Goal: Task Accomplishment & Management: Complete application form

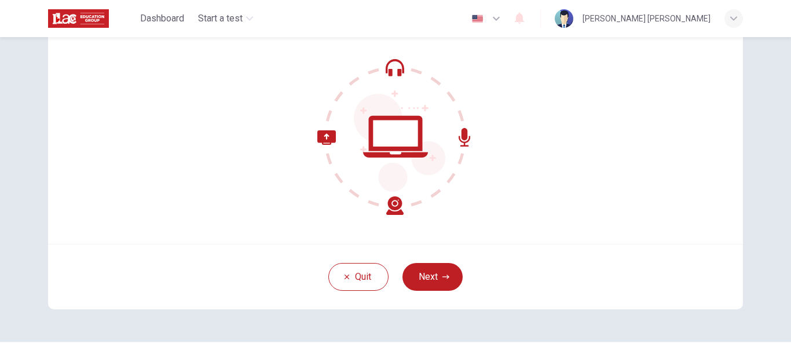
scroll to position [136, 0]
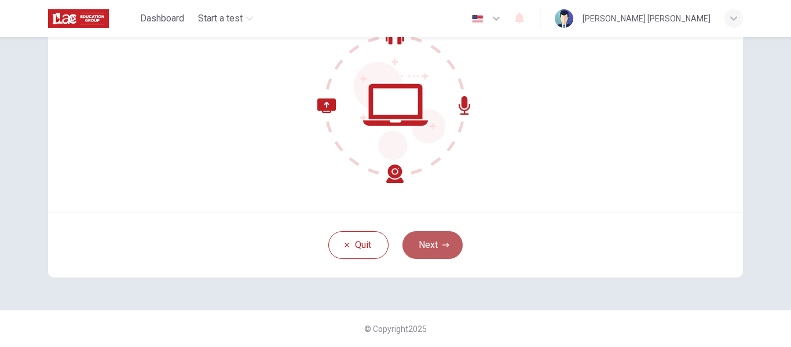
click at [432, 247] on button "Next" at bounding box center [433, 245] width 60 height 28
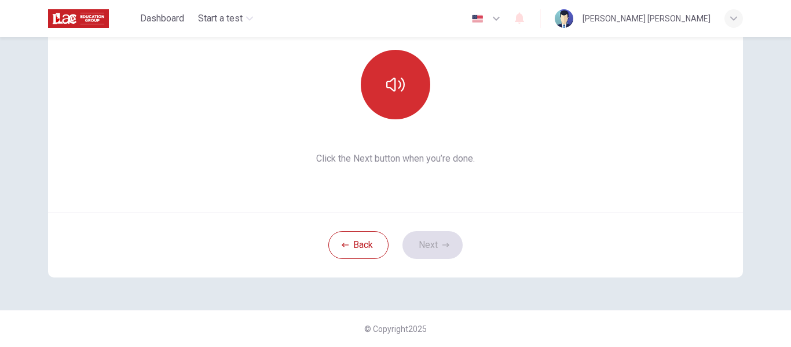
click at [384, 116] on button "button" at bounding box center [396, 85] width 70 height 70
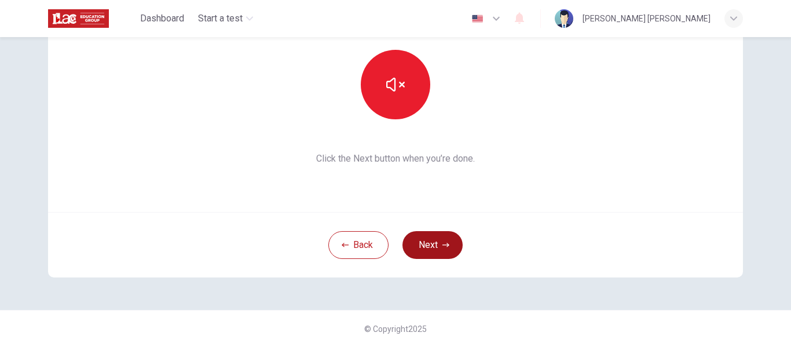
click at [438, 240] on button "Next" at bounding box center [433, 245] width 60 height 28
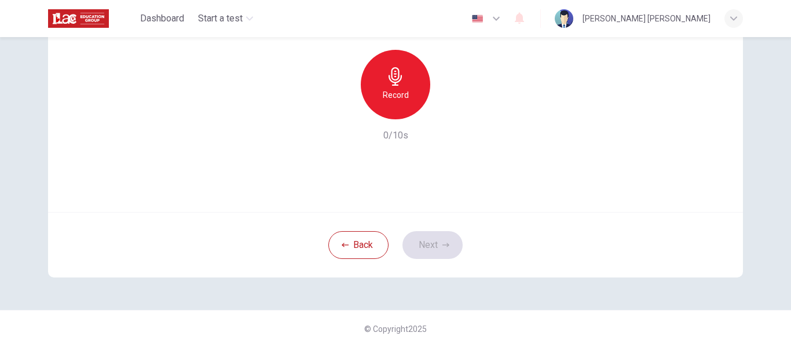
click at [391, 85] on icon "button" at bounding box center [395, 76] width 19 height 19
click at [448, 111] on icon "button" at bounding box center [449, 110] width 5 height 7
click at [422, 244] on button "Next" at bounding box center [433, 245] width 60 height 28
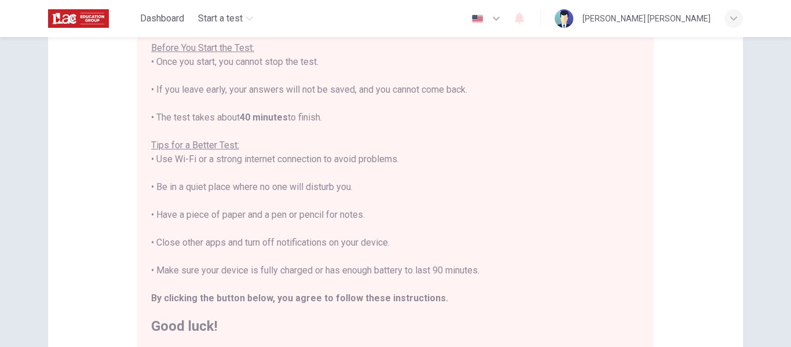
scroll to position [297, 0]
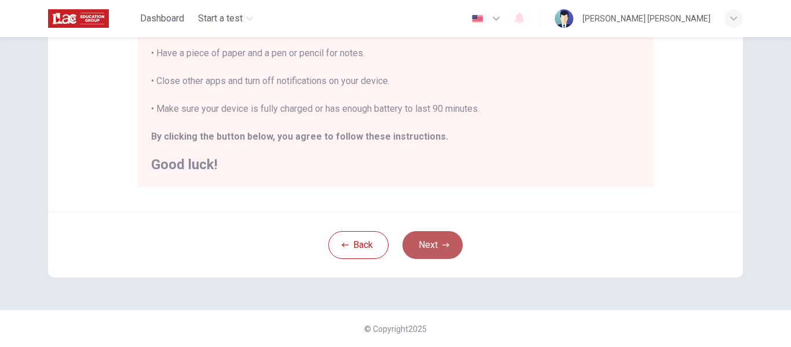
click at [445, 246] on icon "button" at bounding box center [445, 245] width 7 height 7
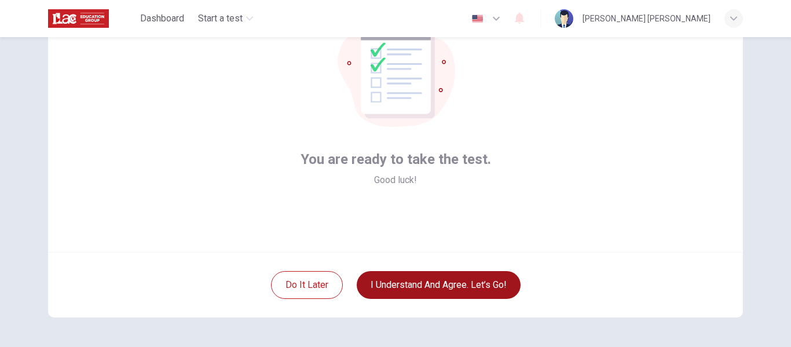
scroll to position [96, 0]
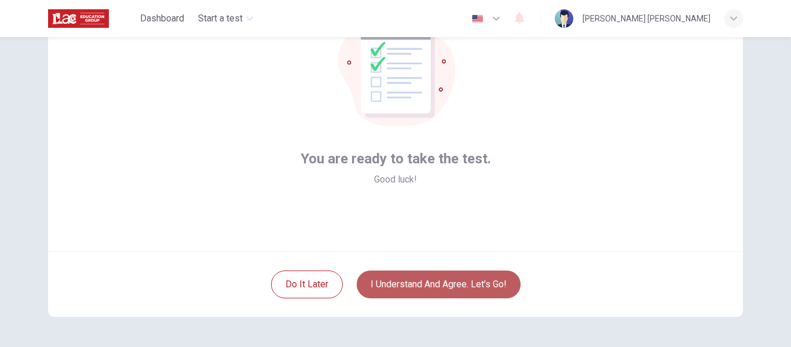
click at [474, 283] on button "I understand and agree. Let’s go!" at bounding box center [439, 284] width 164 height 28
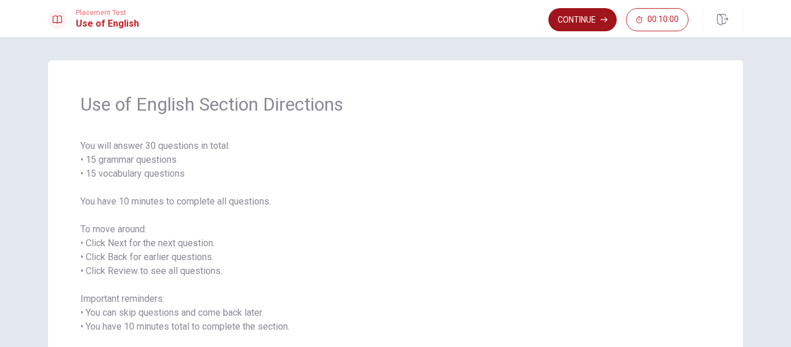
click at [575, 26] on button "Continue" at bounding box center [582, 19] width 68 height 23
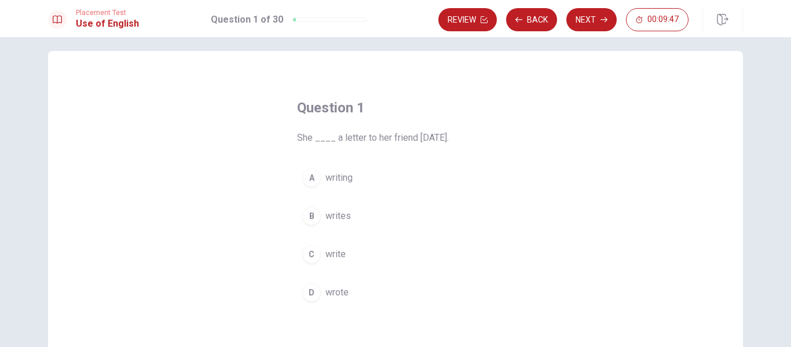
scroll to position [12, 0]
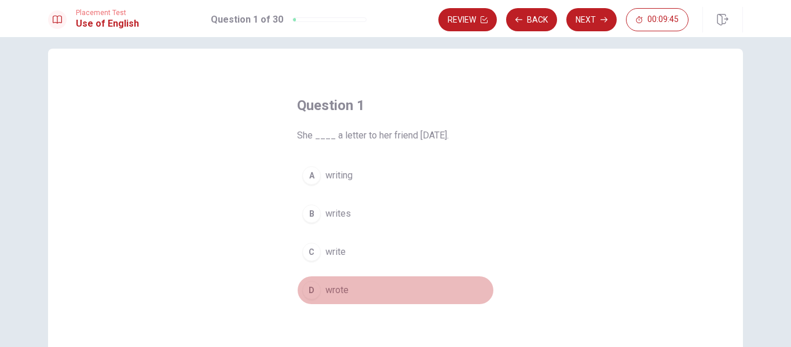
click at [310, 294] on div "D" at bounding box center [311, 290] width 19 height 19
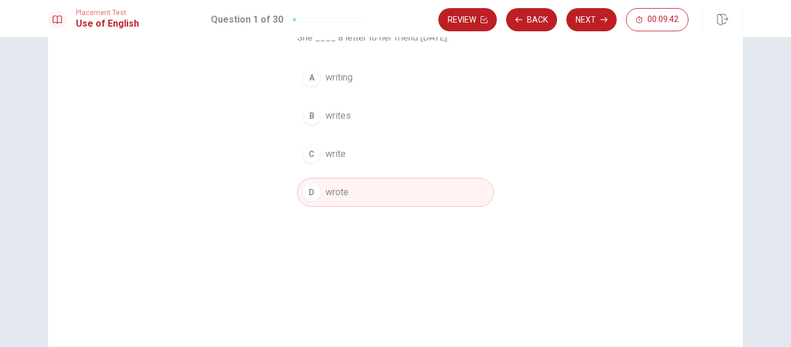
scroll to position [0, 0]
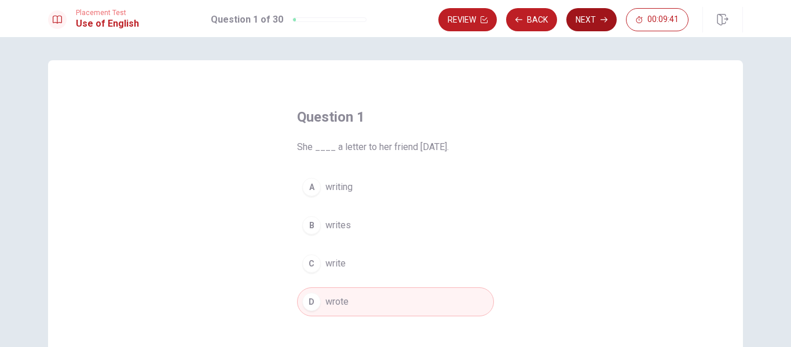
click at [587, 23] on button "Next" at bounding box center [591, 19] width 50 height 23
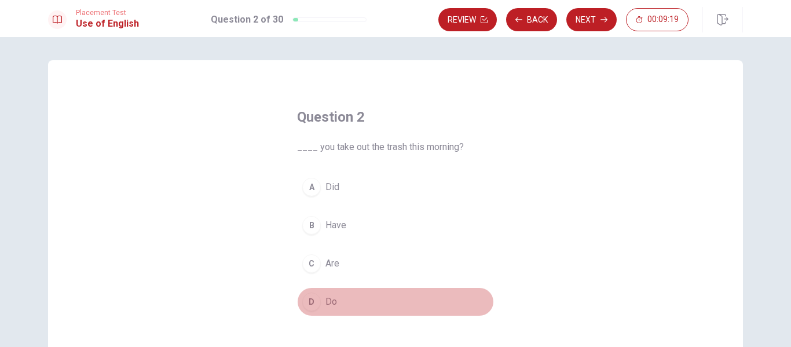
click at [313, 304] on div "D" at bounding box center [311, 301] width 19 height 19
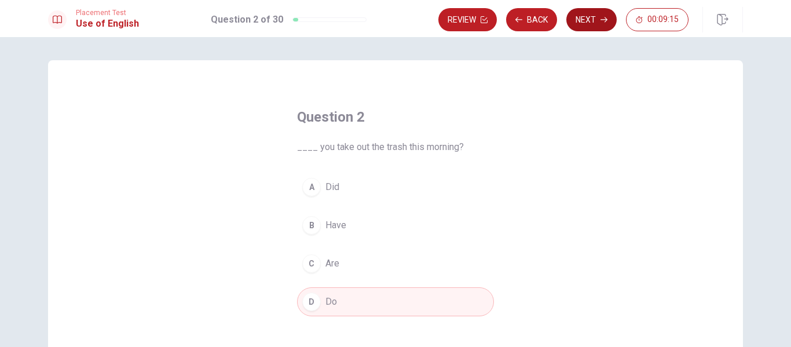
click at [598, 25] on button "Next" at bounding box center [591, 19] width 50 height 23
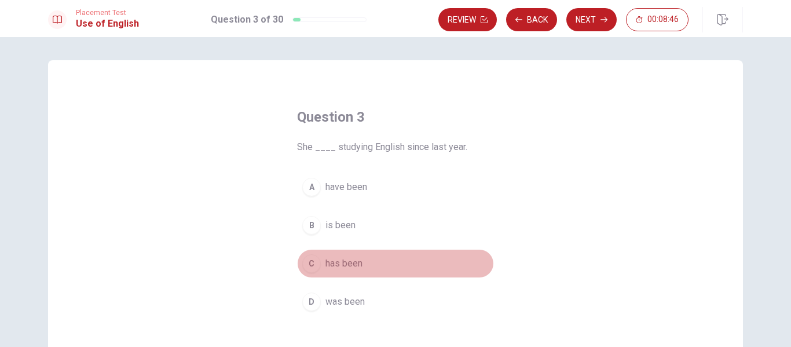
click at [323, 268] on button "C has been" at bounding box center [395, 263] width 197 height 29
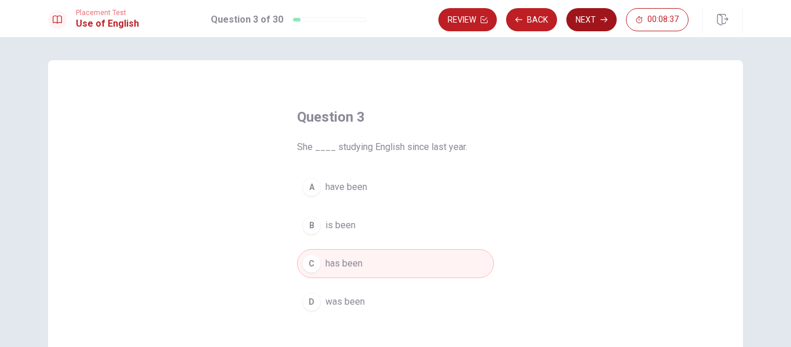
click at [581, 29] on button "Next" at bounding box center [591, 19] width 50 height 23
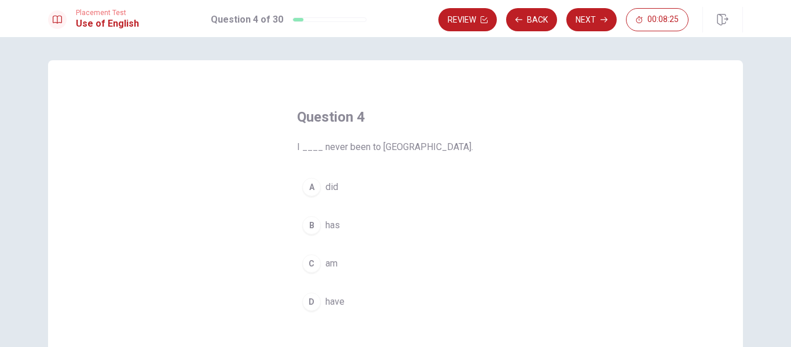
click at [319, 267] on div "C" at bounding box center [311, 263] width 19 height 19
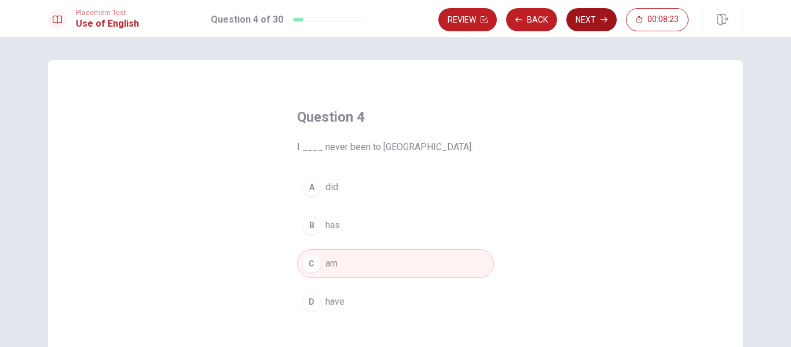
click at [580, 23] on button "Next" at bounding box center [591, 19] width 50 height 23
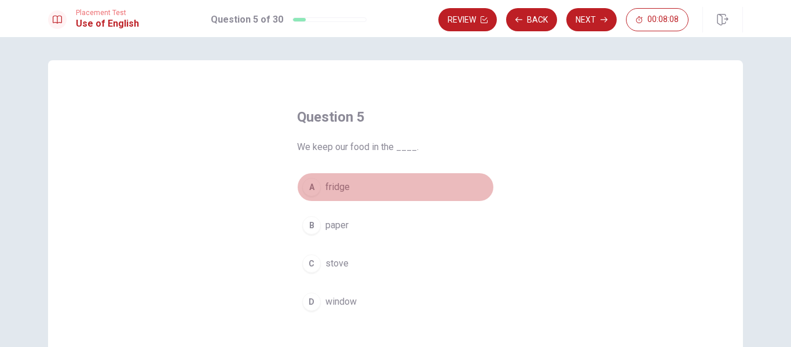
click at [318, 191] on div "A" at bounding box center [311, 187] width 19 height 19
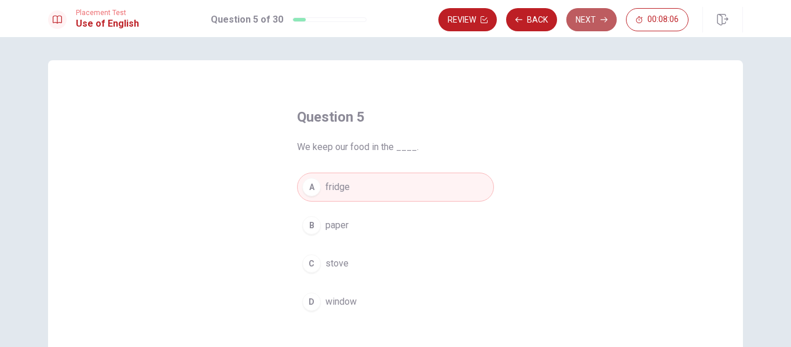
click at [592, 21] on button "Next" at bounding box center [591, 19] width 50 height 23
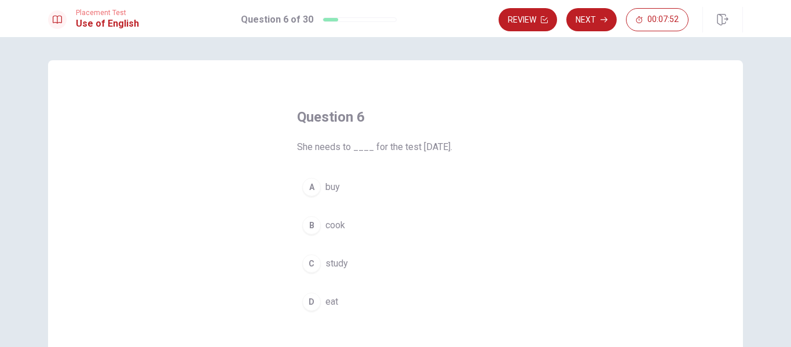
click at [318, 268] on div "C" at bounding box center [311, 263] width 19 height 19
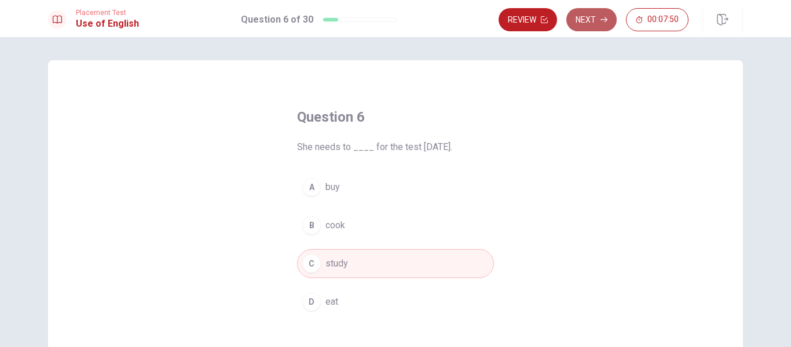
click at [584, 20] on button "Next" at bounding box center [591, 19] width 50 height 23
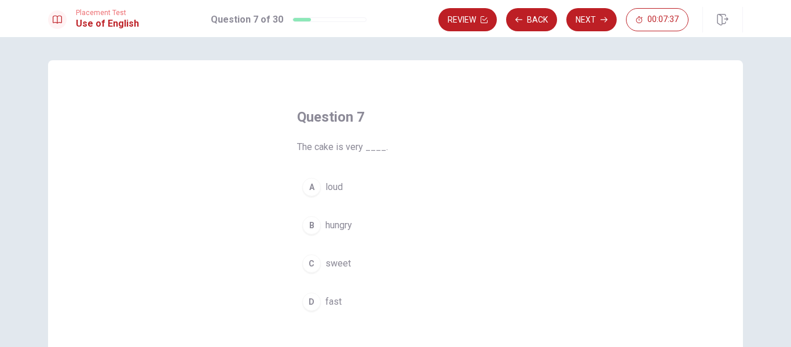
click at [313, 262] on div "C" at bounding box center [311, 263] width 19 height 19
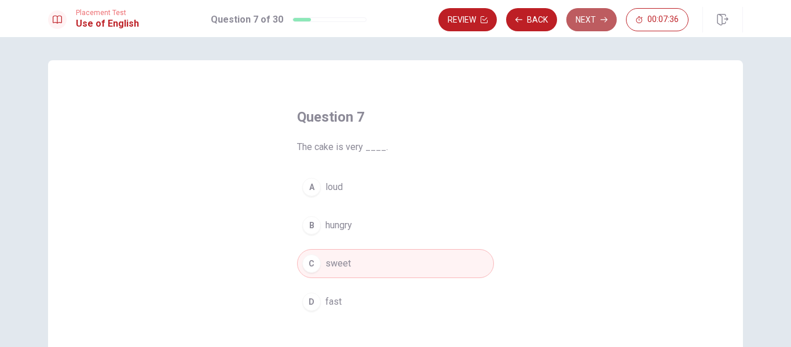
click at [590, 27] on button "Next" at bounding box center [591, 19] width 50 height 23
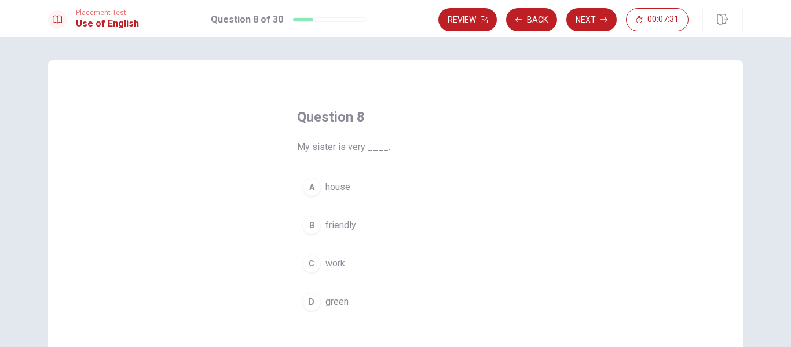
click at [315, 227] on div "B" at bounding box center [311, 225] width 19 height 19
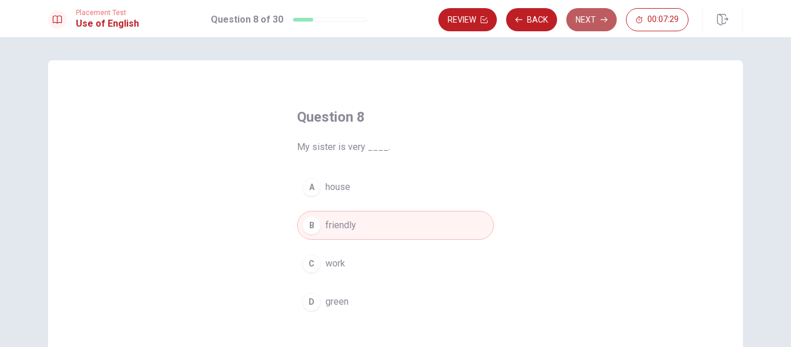
click at [586, 19] on button "Next" at bounding box center [591, 19] width 50 height 23
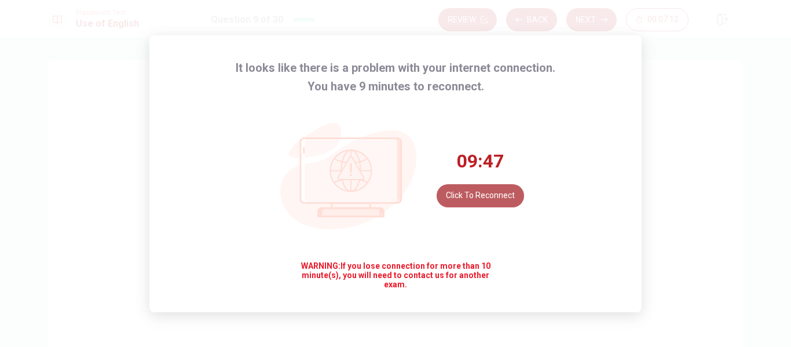
click at [492, 203] on button "Click to reconnect" at bounding box center [480, 195] width 87 height 23
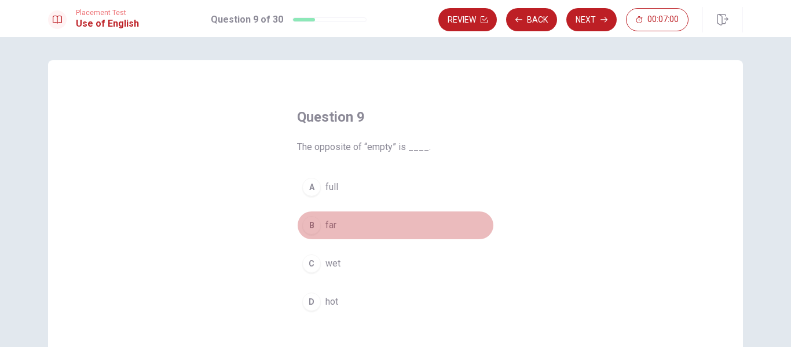
click at [313, 225] on div "B" at bounding box center [311, 225] width 19 height 19
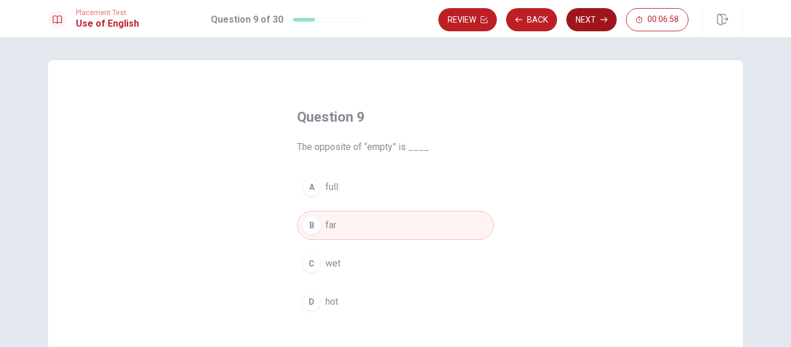
click at [595, 16] on button "Next" at bounding box center [591, 19] width 50 height 23
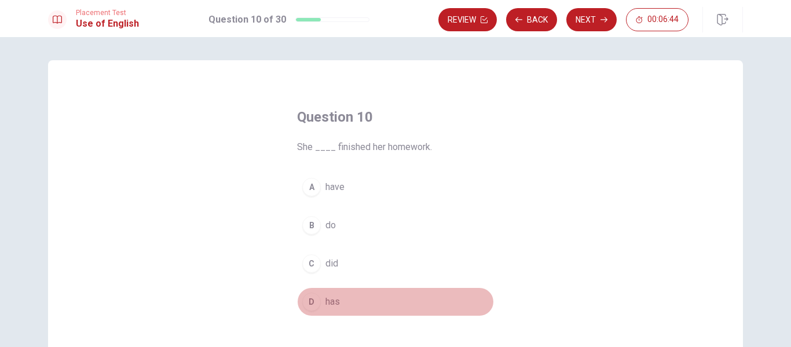
click at [310, 303] on div "D" at bounding box center [311, 301] width 19 height 19
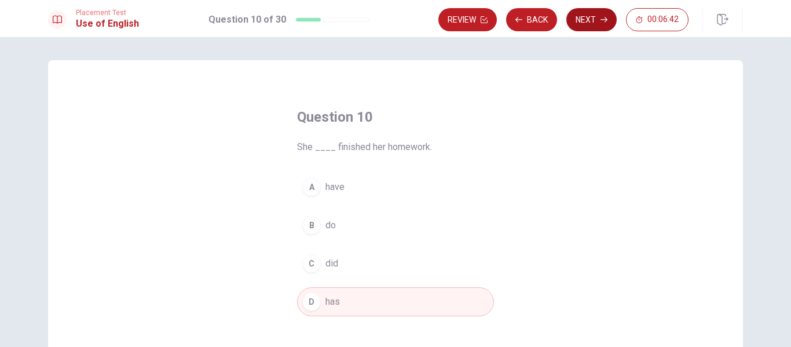
click at [591, 23] on button "Next" at bounding box center [591, 19] width 50 height 23
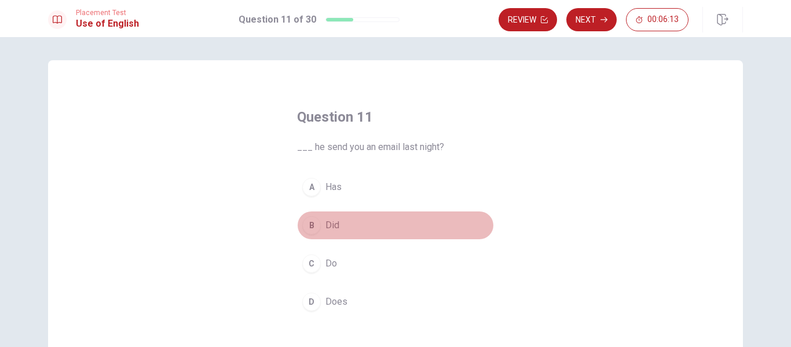
click at [317, 229] on div "B" at bounding box center [311, 225] width 19 height 19
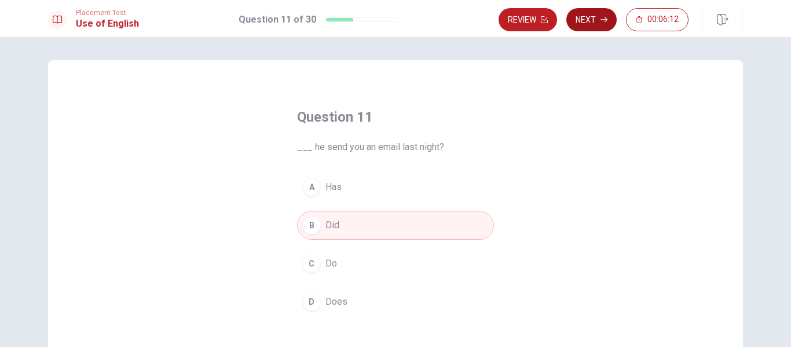
click at [590, 25] on button "Next" at bounding box center [591, 19] width 50 height 23
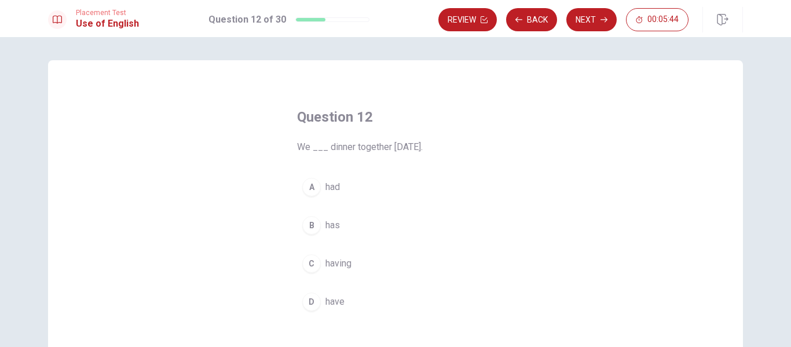
click at [315, 195] on button "A had" at bounding box center [395, 187] width 197 height 29
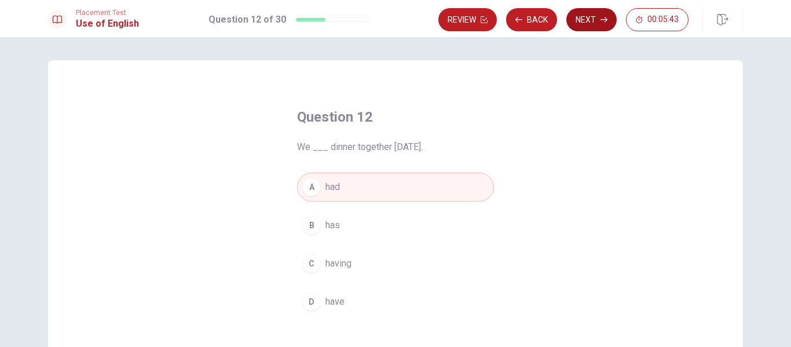
click at [599, 24] on button "Next" at bounding box center [591, 19] width 50 height 23
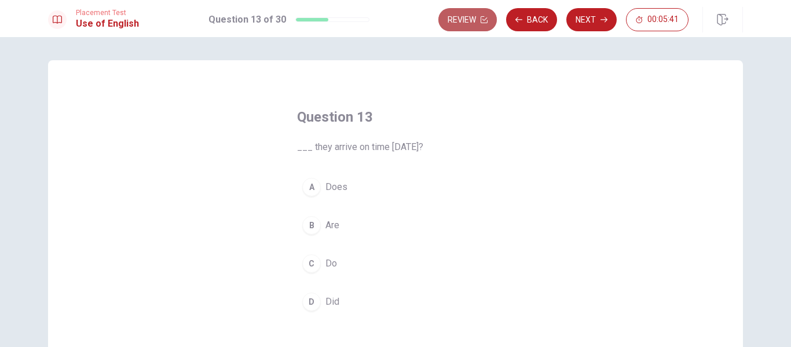
click at [474, 21] on button "Review" at bounding box center [467, 19] width 58 height 23
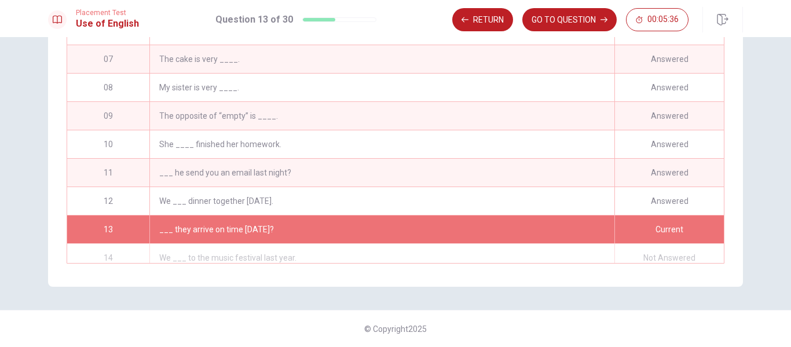
scroll to position [166, 0]
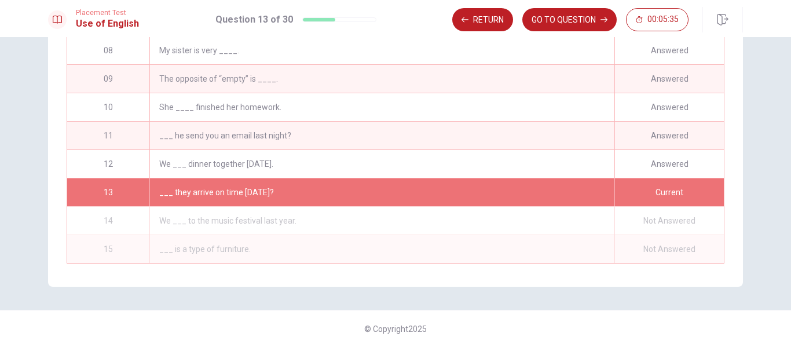
click at [487, 195] on div "___ they arrive on time [DATE]?" at bounding box center [381, 192] width 465 height 28
click at [560, 19] on button "GO TO QUESTION" at bounding box center [569, 19] width 94 height 23
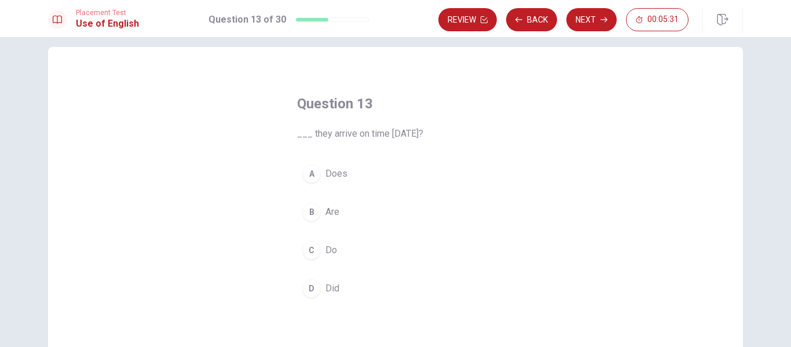
scroll to position [12, 0]
click at [311, 213] on div "B" at bounding box center [311, 213] width 19 height 19
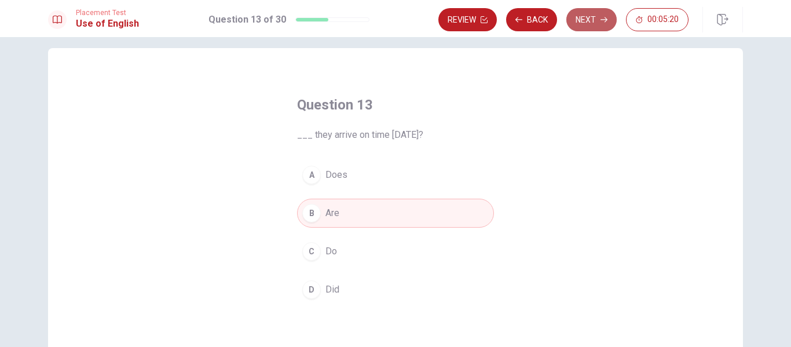
click at [583, 24] on button "Next" at bounding box center [591, 19] width 50 height 23
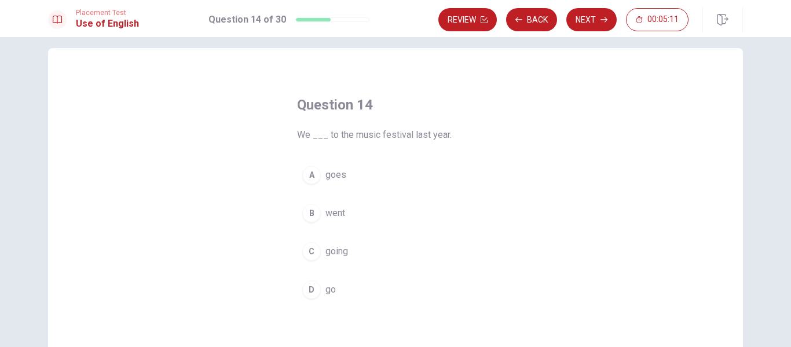
click at [314, 290] on div "D" at bounding box center [311, 289] width 19 height 19
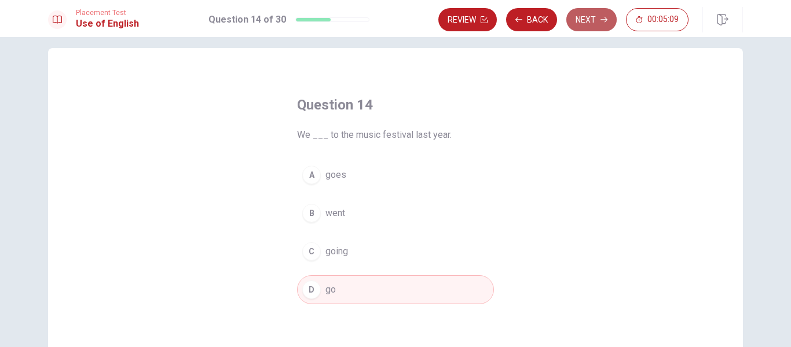
click at [584, 18] on button "Next" at bounding box center [591, 19] width 50 height 23
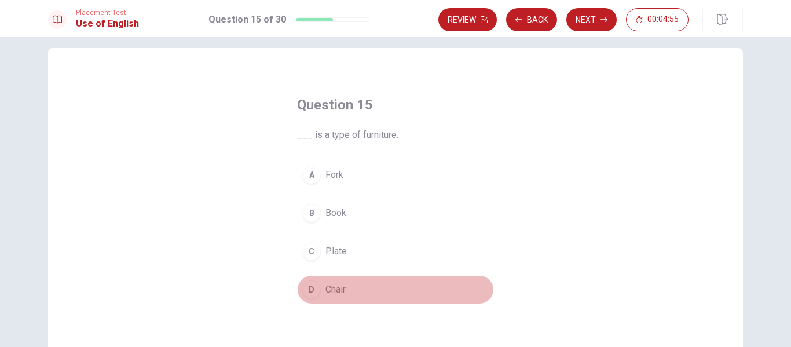
click at [313, 291] on div "D" at bounding box center [311, 289] width 19 height 19
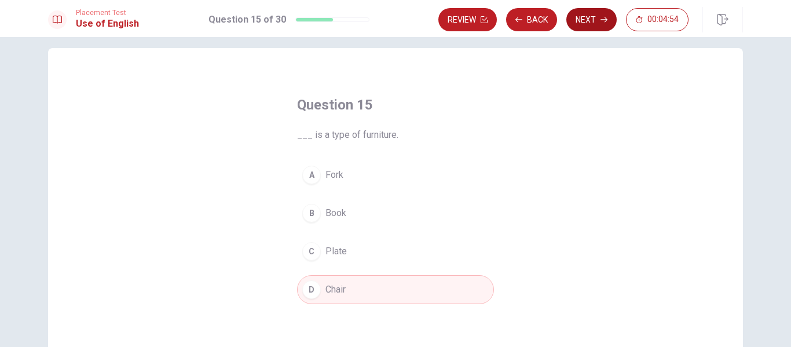
click at [585, 26] on button "Next" at bounding box center [591, 19] width 50 height 23
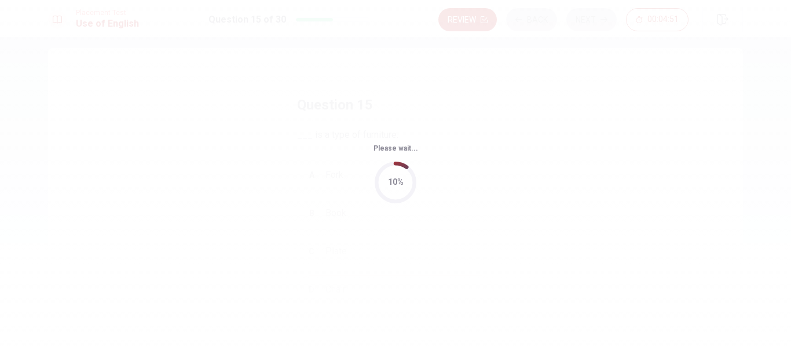
scroll to position [0, 0]
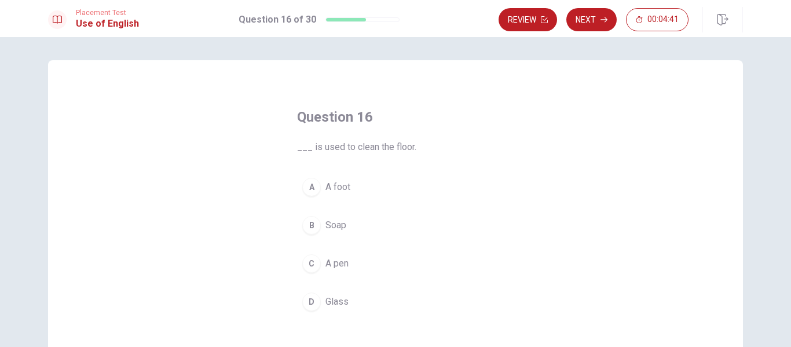
click at [323, 228] on button "B Soap" at bounding box center [395, 225] width 197 height 29
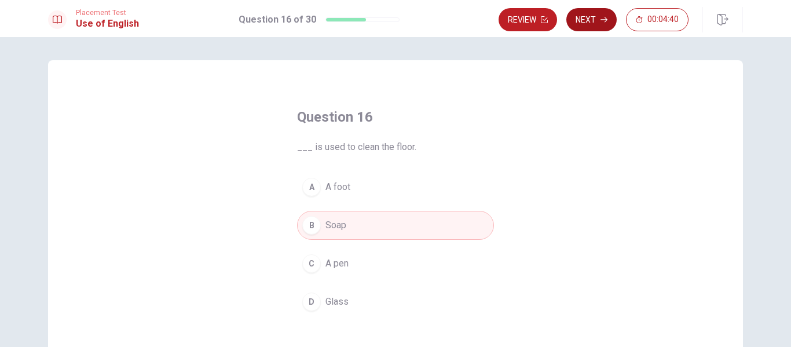
click at [590, 20] on button "Next" at bounding box center [591, 19] width 50 height 23
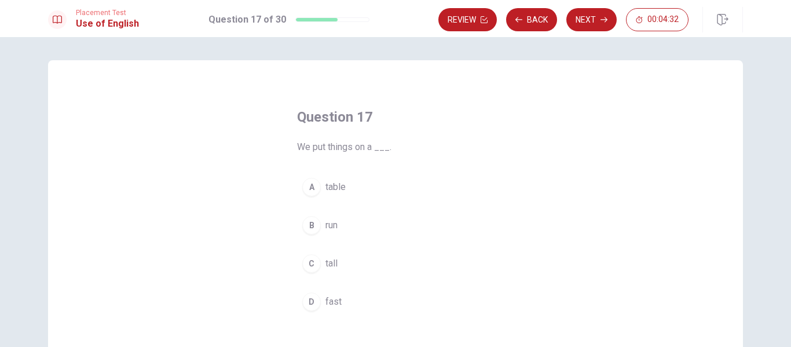
click at [316, 195] on div "A" at bounding box center [311, 187] width 19 height 19
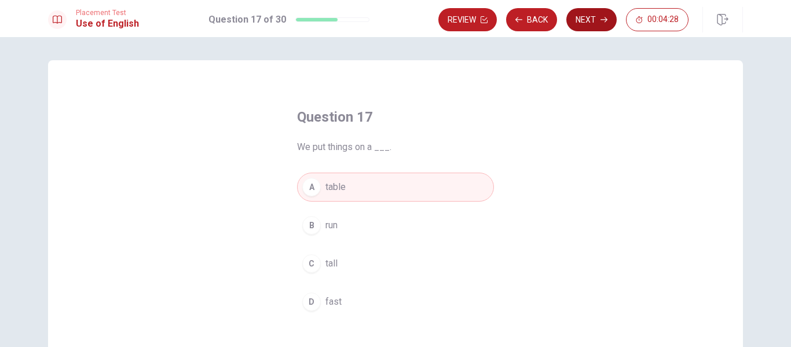
click at [597, 28] on button "Next" at bounding box center [591, 19] width 50 height 23
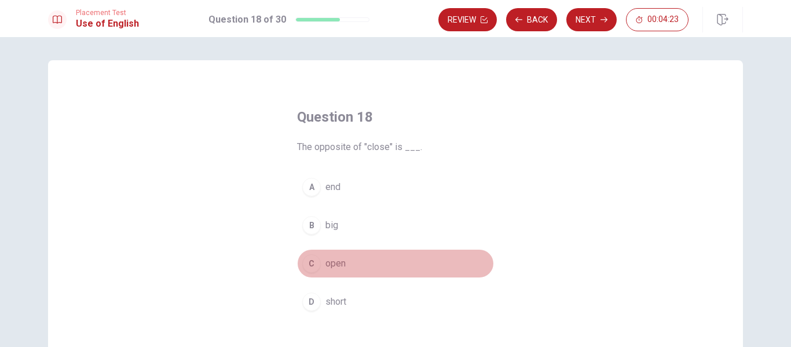
click at [316, 267] on div "C" at bounding box center [311, 263] width 19 height 19
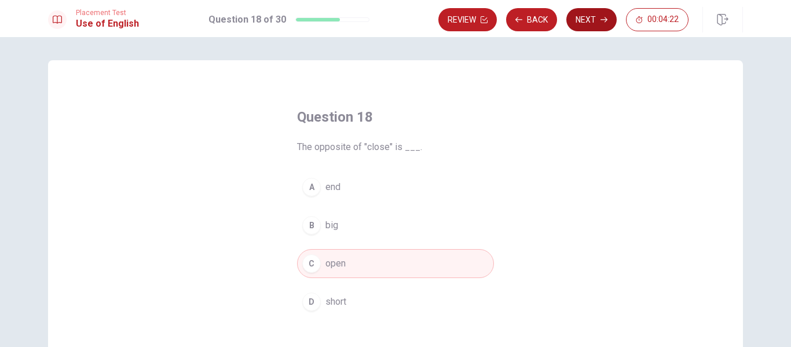
click at [596, 19] on button "Next" at bounding box center [591, 19] width 50 height 23
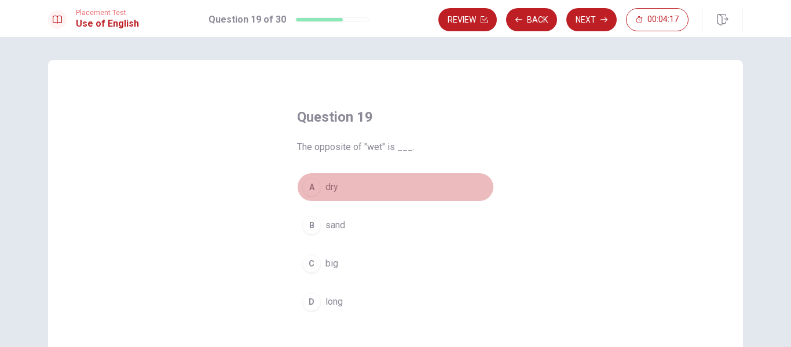
click at [314, 185] on div "A" at bounding box center [311, 187] width 19 height 19
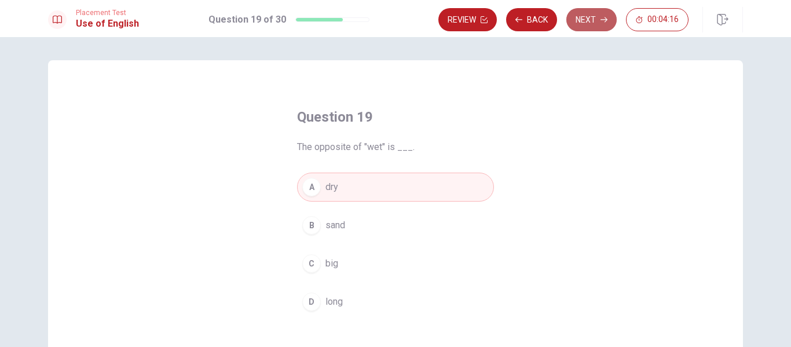
click at [606, 21] on icon "button" at bounding box center [604, 19] width 7 height 7
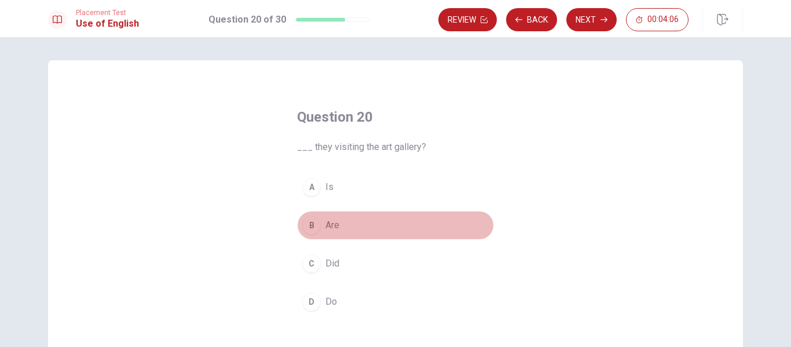
click at [310, 229] on div "B" at bounding box center [311, 225] width 19 height 19
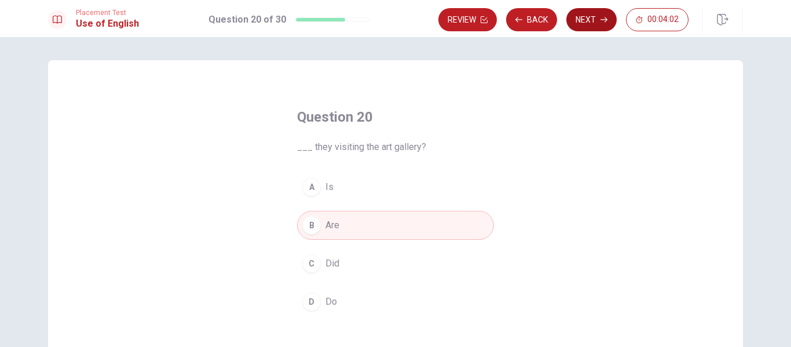
click at [606, 23] on icon "button" at bounding box center [604, 19] width 7 height 7
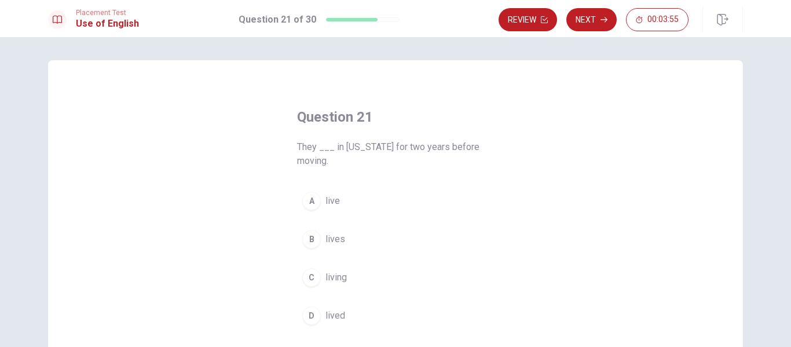
scroll to position [6, 0]
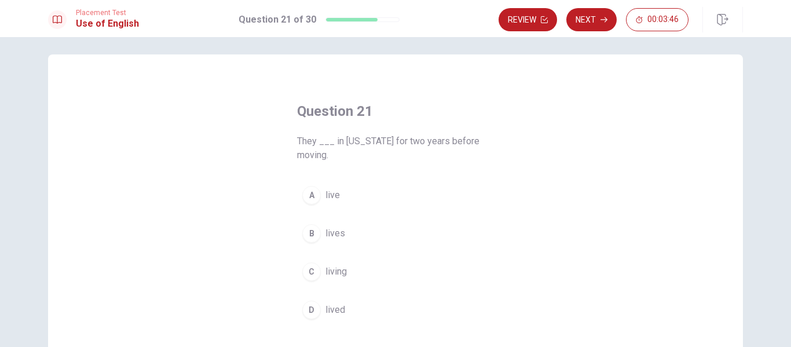
click at [310, 313] on div "D" at bounding box center [311, 310] width 19 height 19
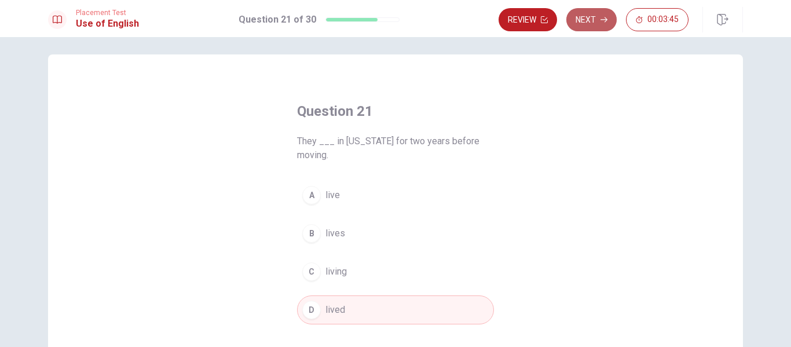
click at [588, 20] on button "Next" at bounding box center [591, 19] width 50 height 23
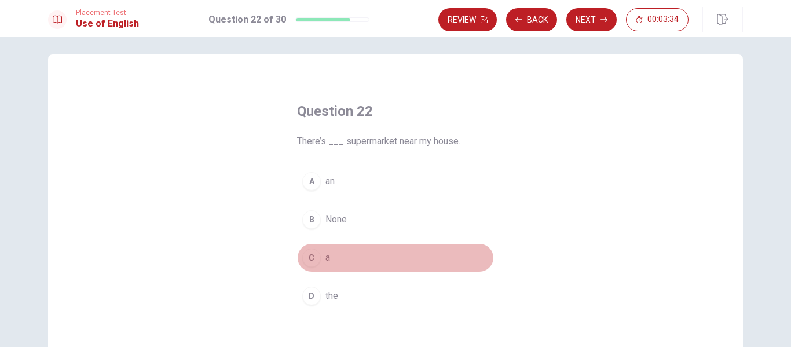
click at [312, 261] on div "C" at bounding box center [311, 257] width 19 height 19
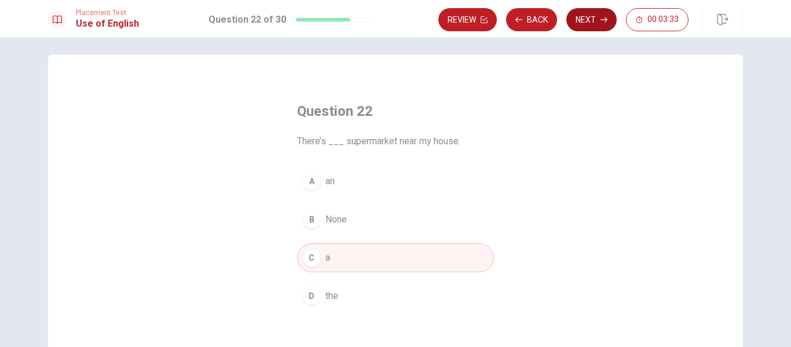
click at [591, 23] on button "Next" at bounding box center [591, 19] width 50 height 23
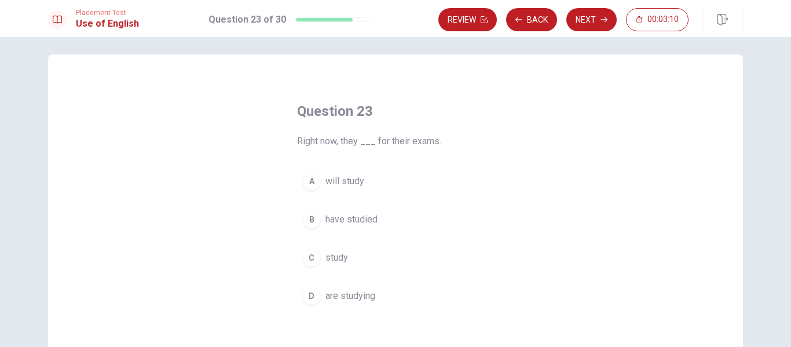
click at [312, 256] on div "C" at bounding box center [311, 257] width 19 height 19
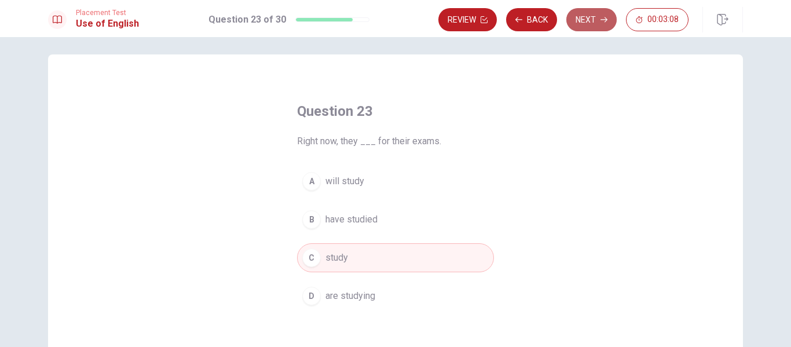
click at [586, 23] on button "Next" at bounding box center [591, 19] width 50 height 23
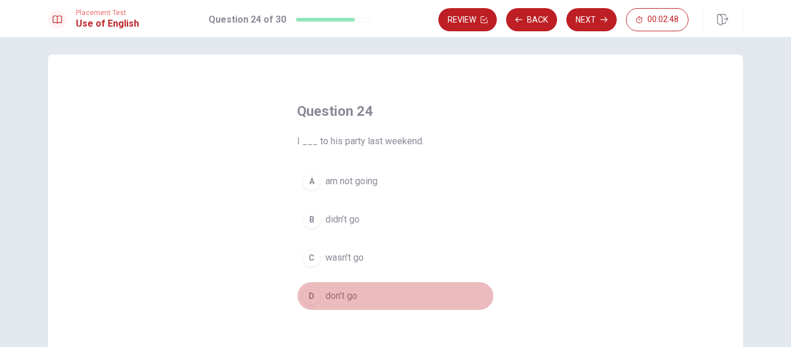
click at [323, 295] on button "D don’t go" at bounding box center [395, 295] width 197 height 29
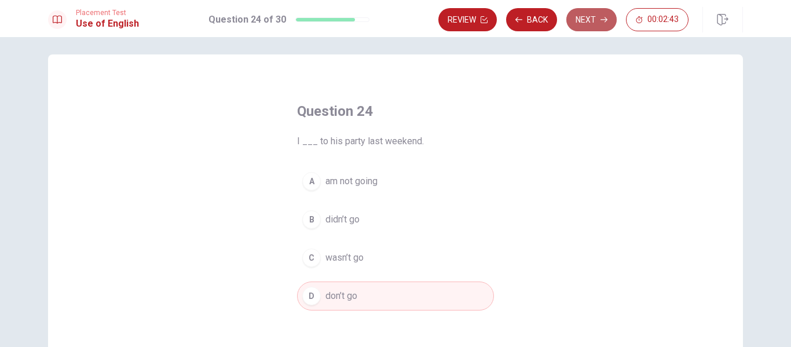
click at [584, 25] on button "Next" at bounding box center [591, 19] width 50 height 23
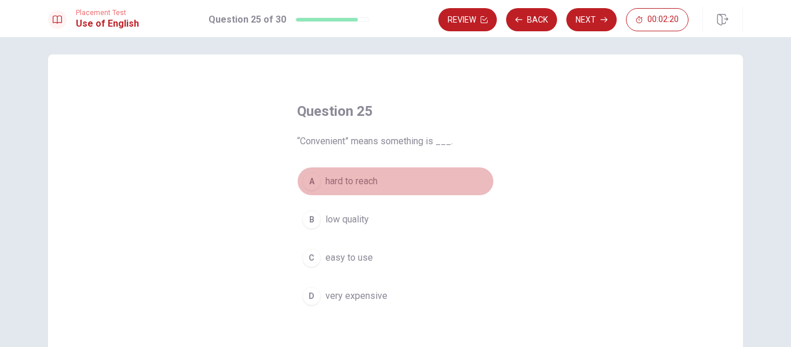
click at [327, 182] on span "hard to reach" at bounding box center [351, 181] width 52 height 14
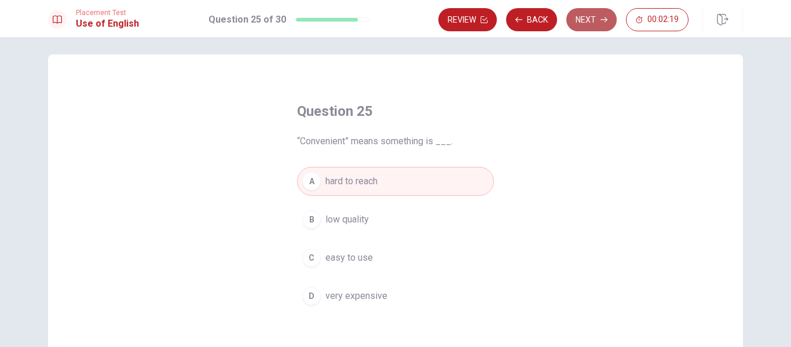
click at [588, 19] on button "Next" at bounding box center [591, 19] width 50 height 23
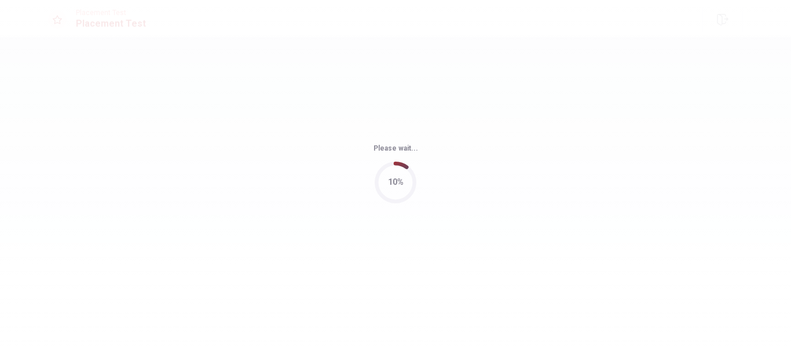
scroll to position [0, 0]
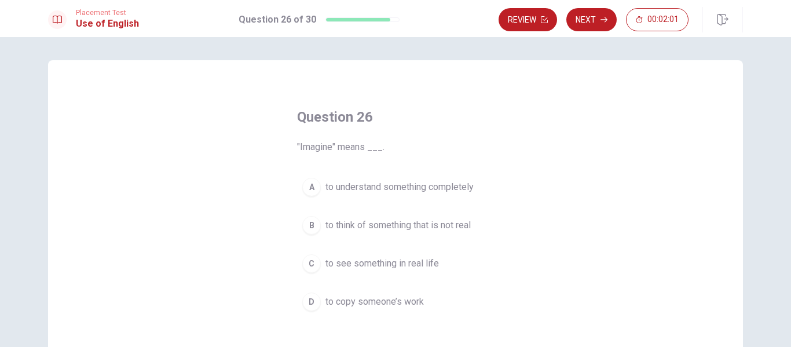
click at [319, 228] on div "B" at bounding box center [311, 225] width 19 height 19
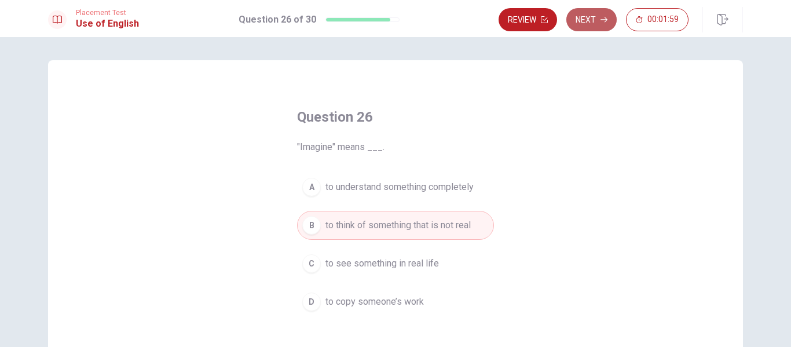
click at [593, 19] on button "Next" at bounding box center [591, 19] width 50 height 23
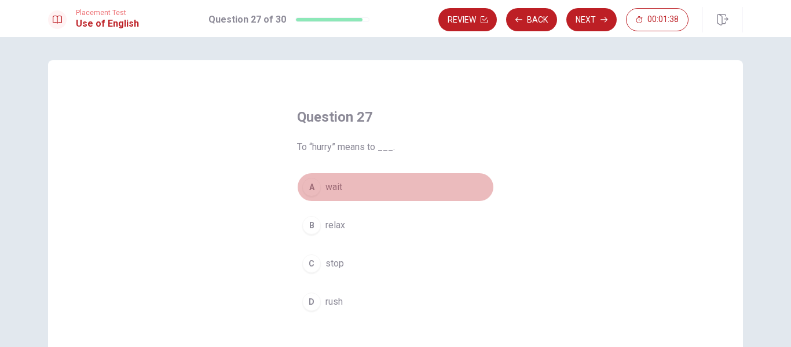
click at [314, 185] on div "A" at bounding box center [311, 187] width 19 height 19
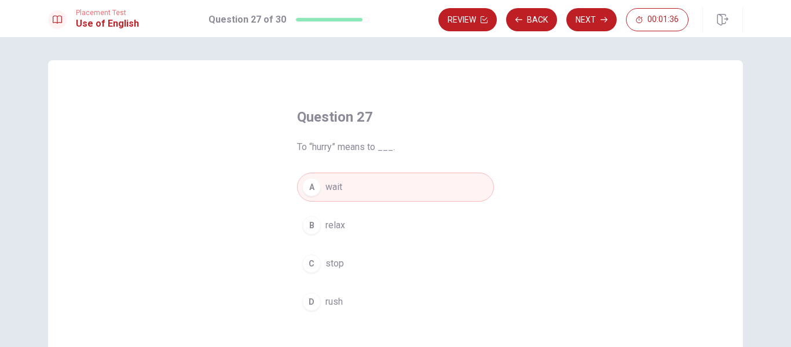
click at [332, 304] on span "rush" at bounding box center [333, 302] width 17 height 14
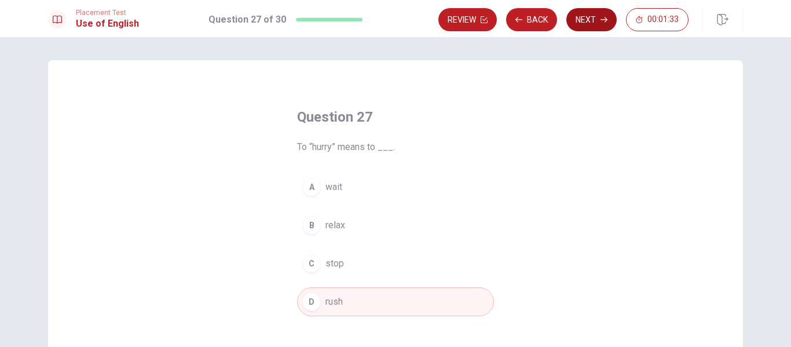
click at [598, 23] on button "Next" at bounding box center [591, 19] width 50 height 23
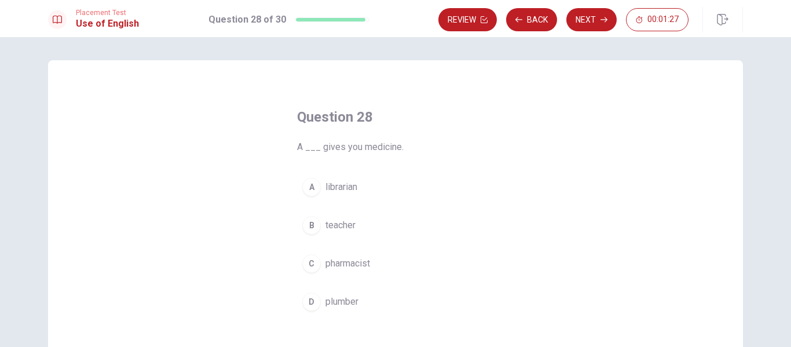
click at [343, 261] on span "pharmacist" at bounding box center [347, 264] width 45 height 14
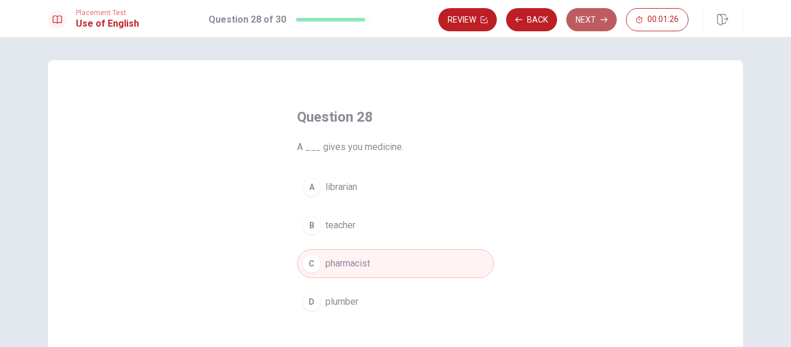
click at [575, 28] on button "Next" at bounding box center [591, 19] width 50 height 23
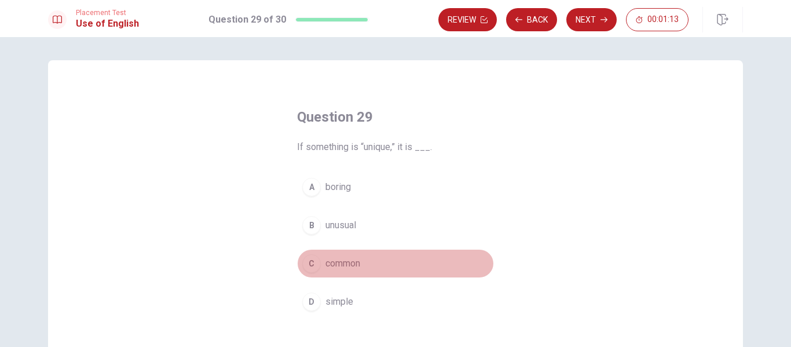
click at [334, 264] on span "common" at bounding box center [342, 264] width 35 height 14
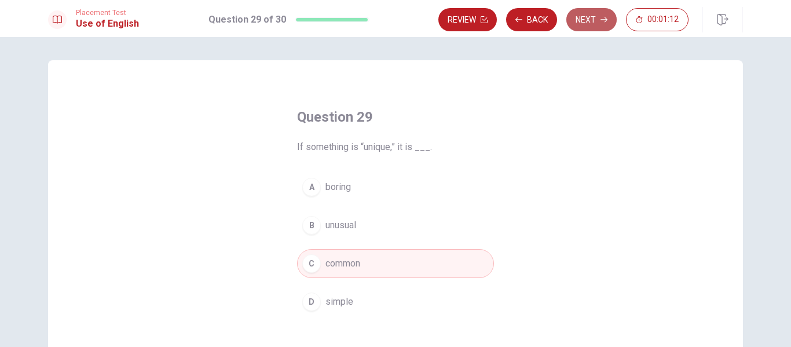
click at [599, 27] on button "Next" at bounding box center [591, 19] width 50 height 23
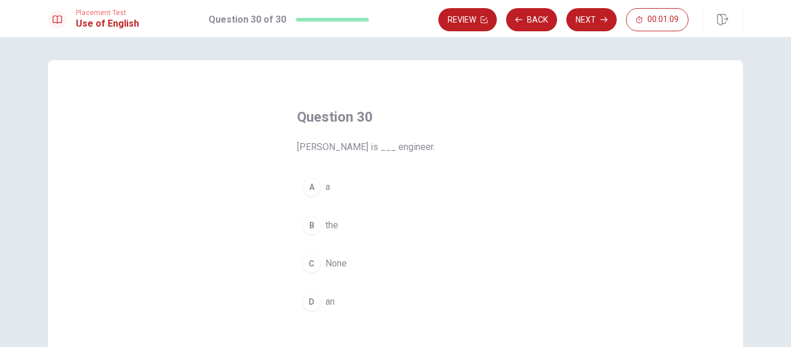
click at [320, 301] on div "D" at bounding box center [311, 301] width 19 height 19
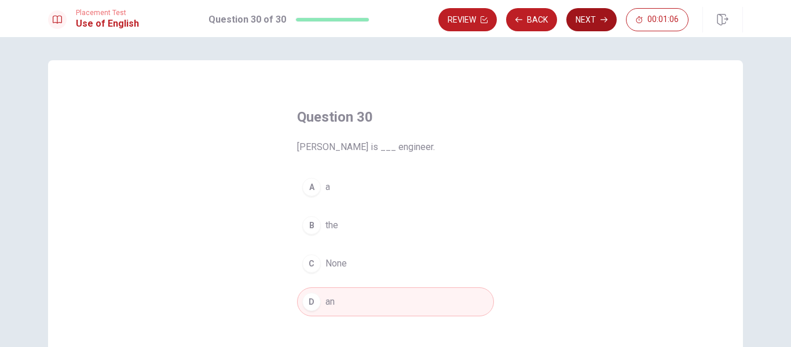
click at [588, 20] on button "Next" at bounding box center [591, 19] width 50 height 23
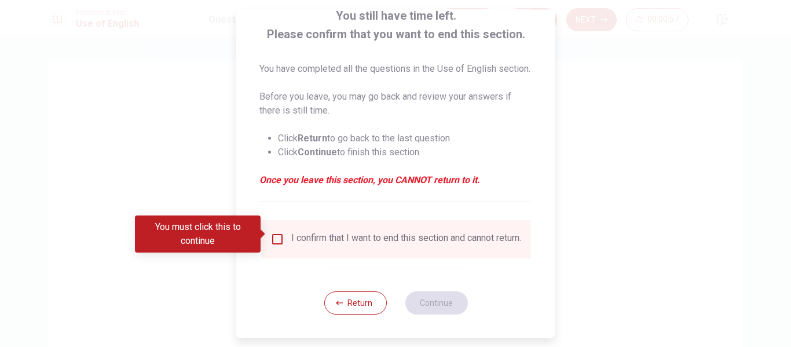
scroll to position [99, 0]
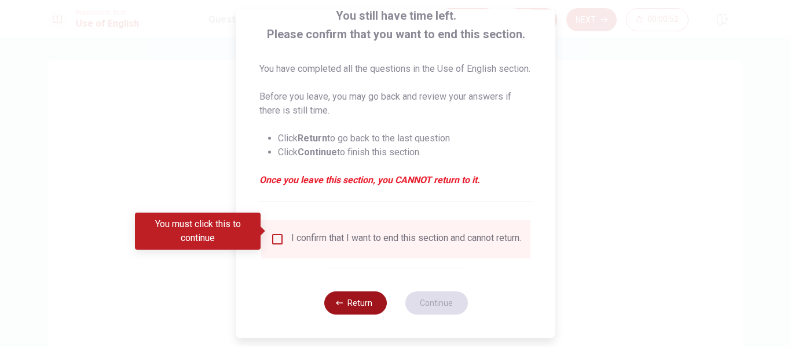
click at [359, 311] on button "Return" at bounding box center [355, 302] width 63 height 23
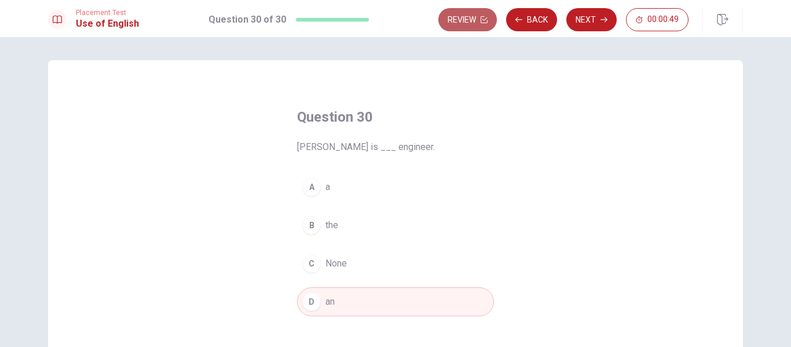
click at [464, 22] on button "Review" at bounding box center [467, 19] width 58 height 23
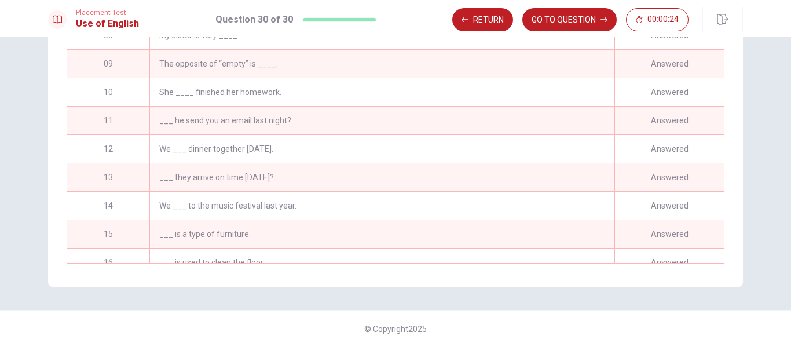
scroll to position [169, 0]
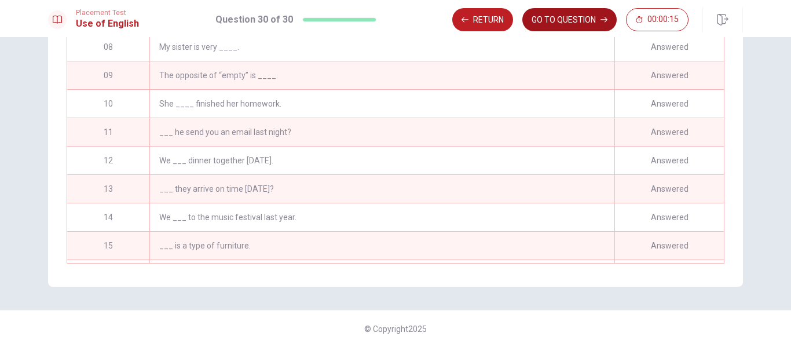
click at [553, 14] on button "GO TO QUESTION" at bounding box center [569, 19] width 94 height 23
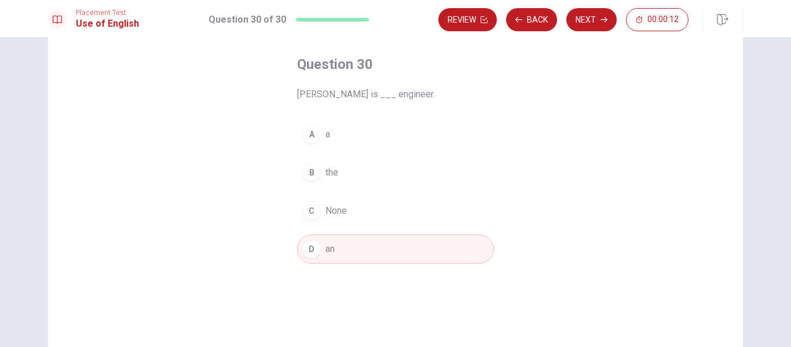
scroll to position [0, 0]
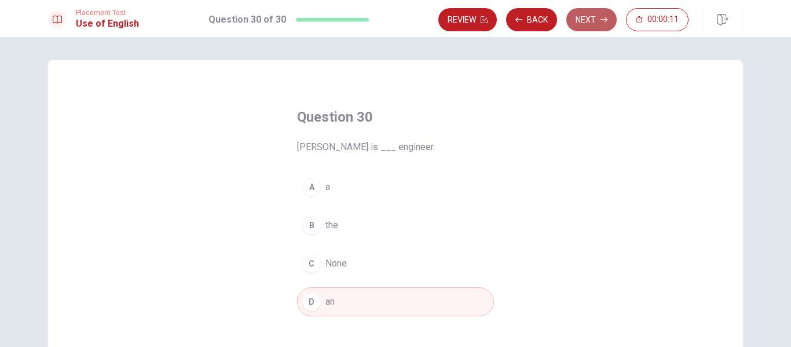
click at [579, 21] on button "Next" at bounding box center [591, 19] width 50 height 23
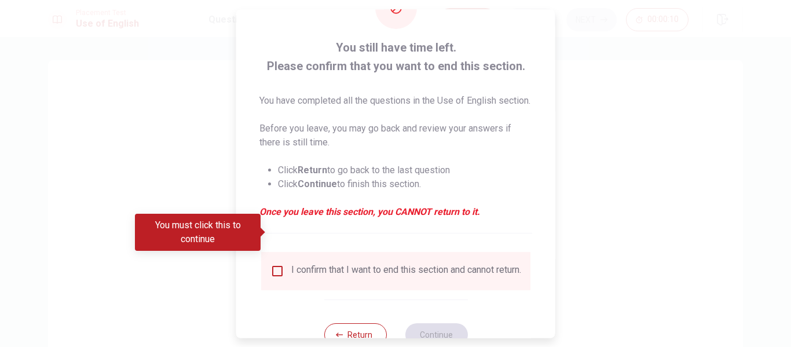
scroll to position [99, 0]
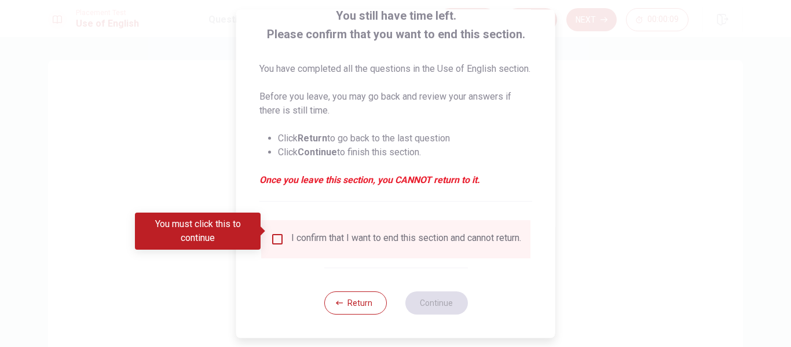
click at [280, 232] on input "You must click this to continue" at bounding box center [277, 239] width 14 height 14
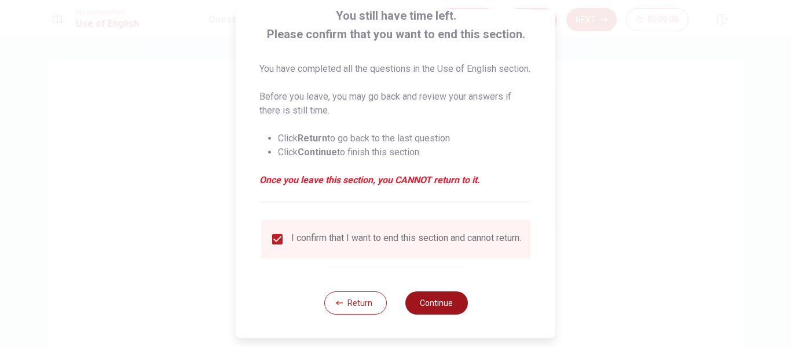
click at [442, 296] on button "Continue" at bounding box center [436, 302] width 63 height 23
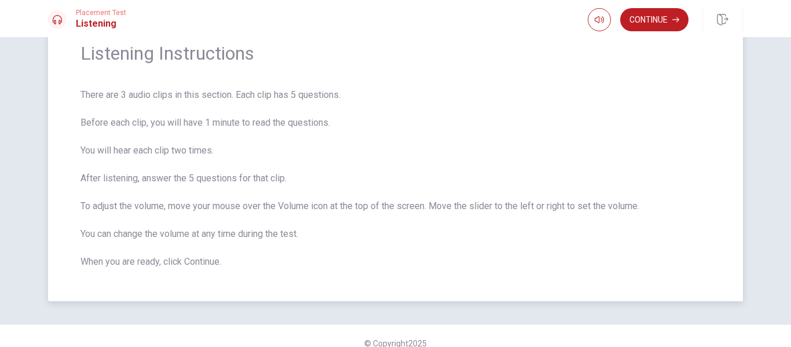
scroll to position [65, 0]
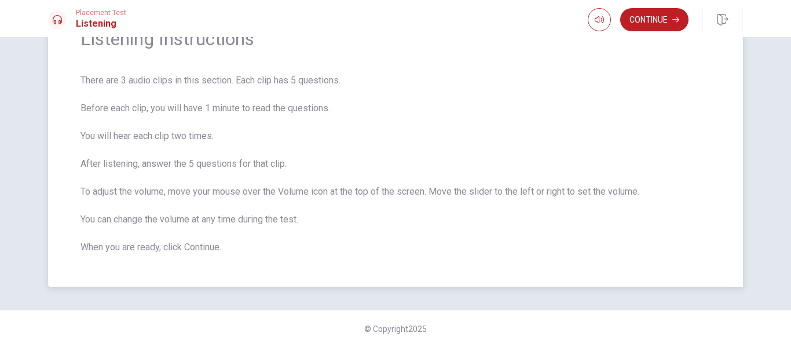
click at [343, 177] on span "There are 3 audio clips in this section. Each clip has 5 questions. Before each…" at bounding box center [396, 164] width 630 height 181
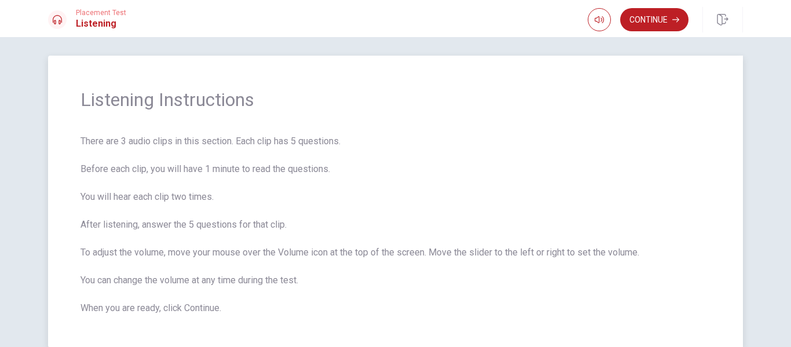
scroll to position [0, 0]
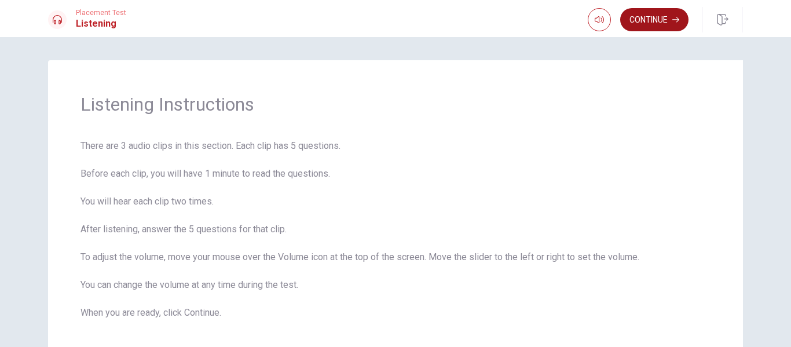
click at [654, 14] on button "Continue" at bounding box center [654, 19] width 68 height 23
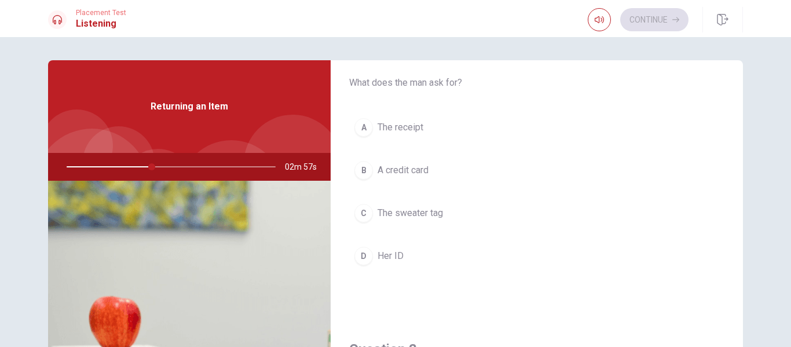
scroll to position [22, 0]
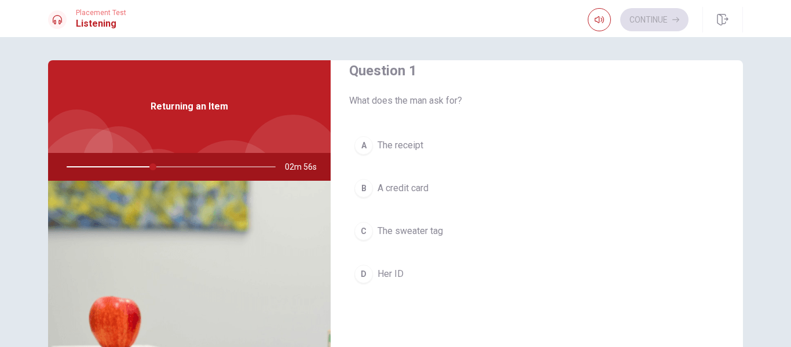
click at [408, 150] on span "The receipt" at bounding box center [401, 145] width 46 height 14
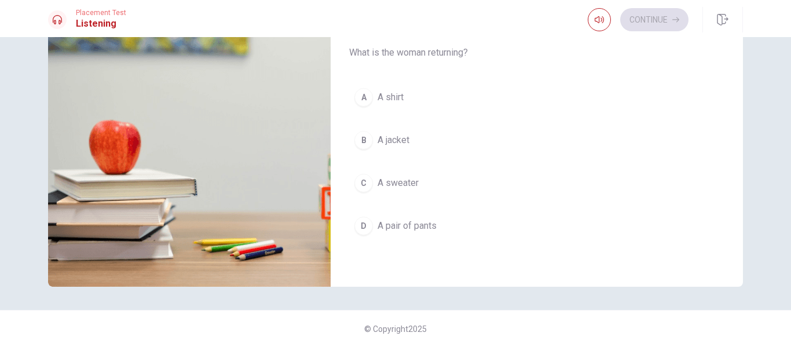
scroll to position [1074, 0]
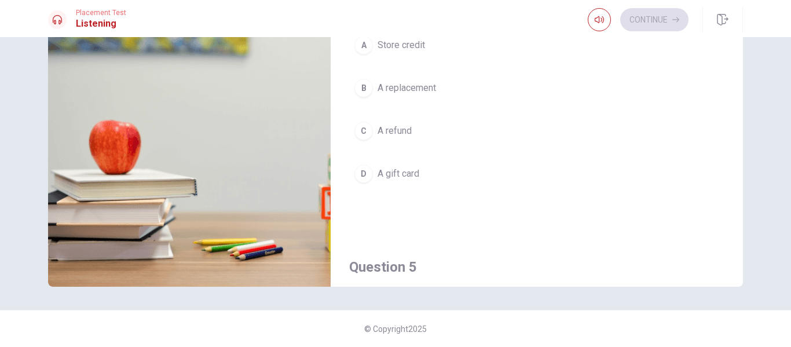
click at [390, 135] on span "A refund" at bounding box center [395, 131] width 34 height 14
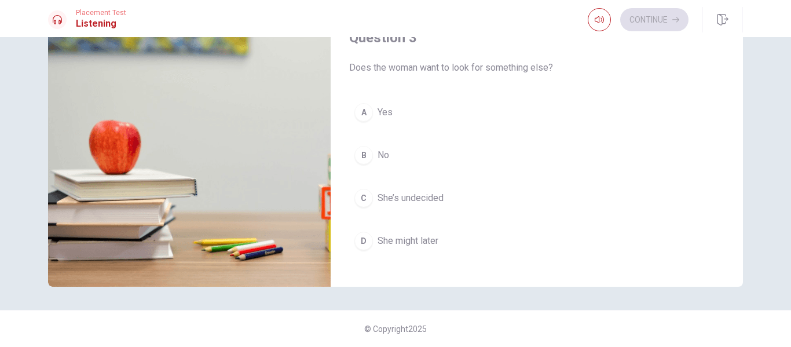
scroll to position [462, 0]
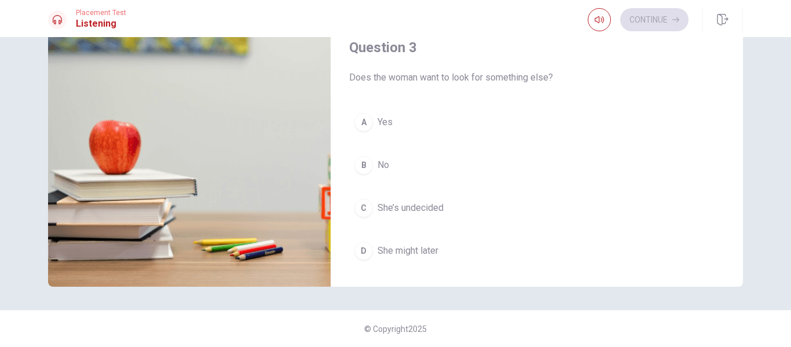
click at [404, 211] on span "She’s undecided" at bounding box center [411, 208] width 66 height 14
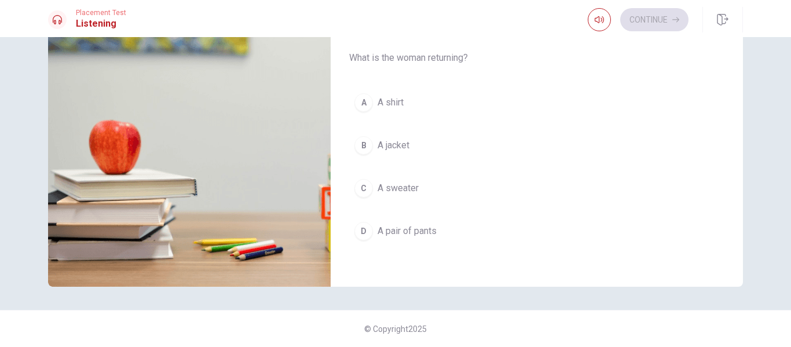
scroll to position [1080, 0]
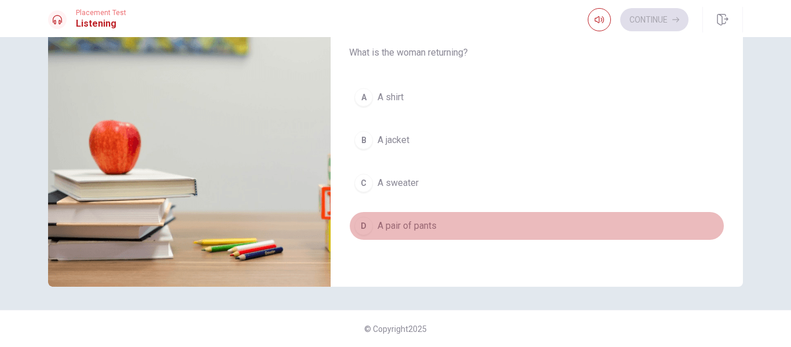
click at [405, 229] on span "A pair of pants" at bounding box center [407, 226] width 59 height 14
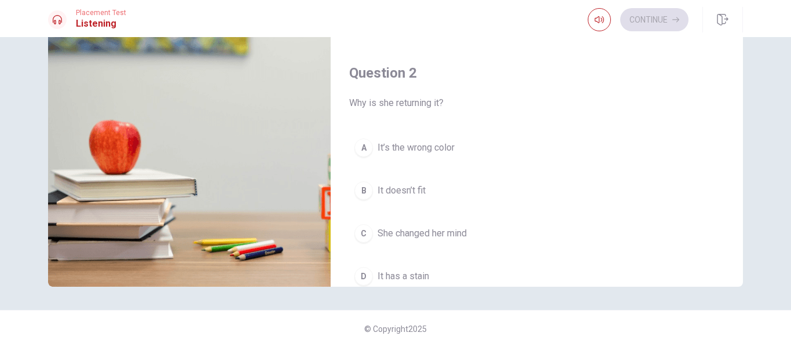
scroll to position [147, 0]
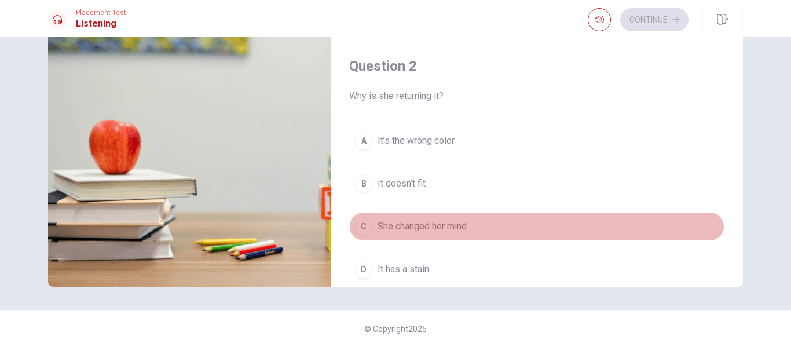
click at [434, 230] on span "She changed her mind" at bounding box center [422, 227] width 89 height 14
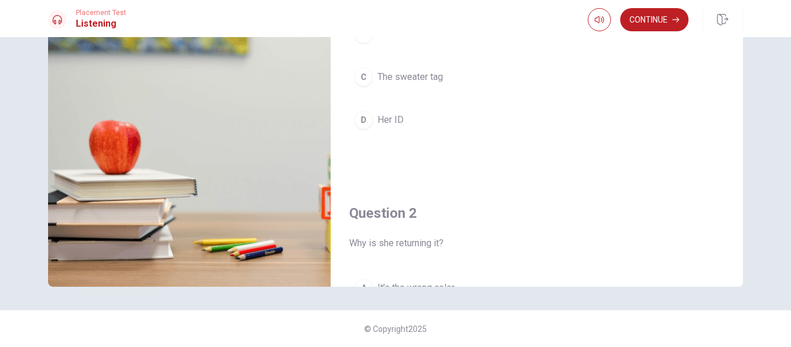
scroll to position [0, 0]
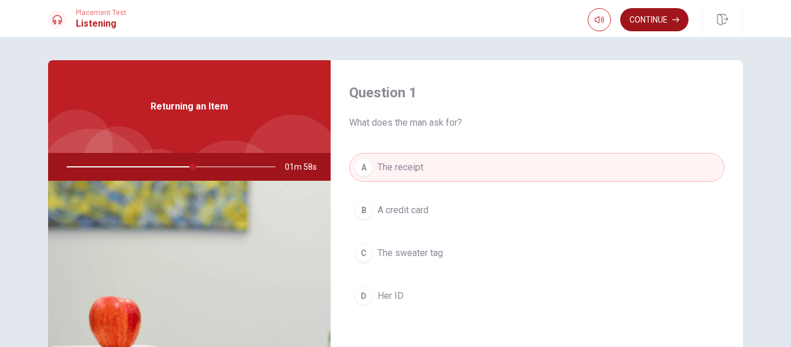
click at [661, 28] on button "Continue" at bounding box center [654, 19] width 68 height 23
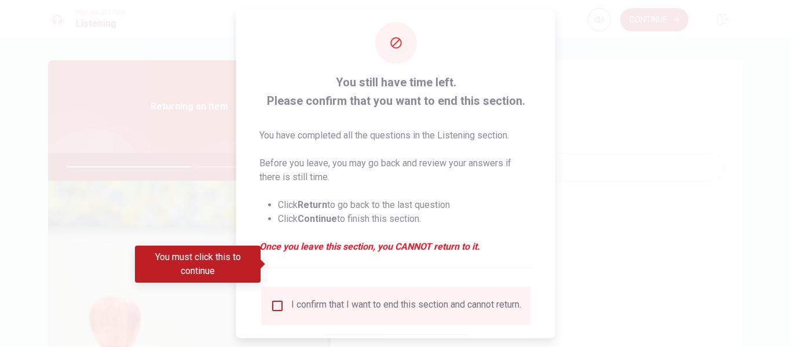
scroll to position [71, 0]
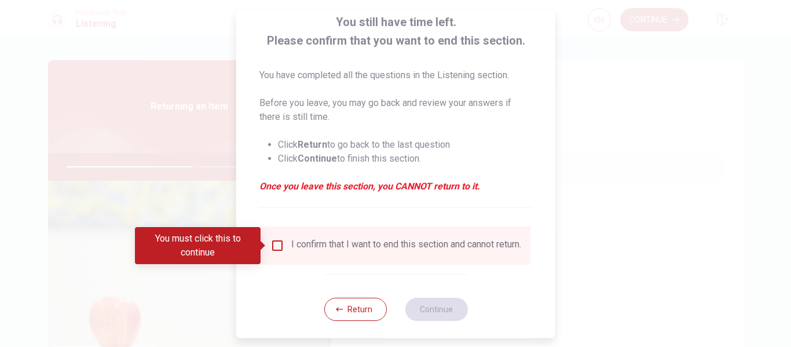
click at [278, 247] on input "You must click this to continue" at bounding box center [277, 246] width 14 height 14
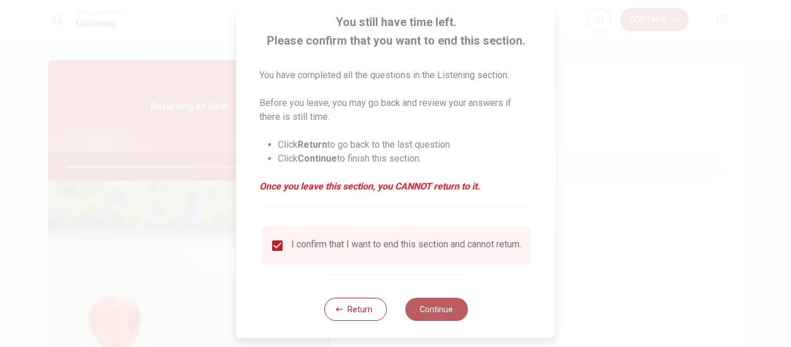
click at [444, 317] on button "Continue" at bounding box center [436, 309] width 63 height 23
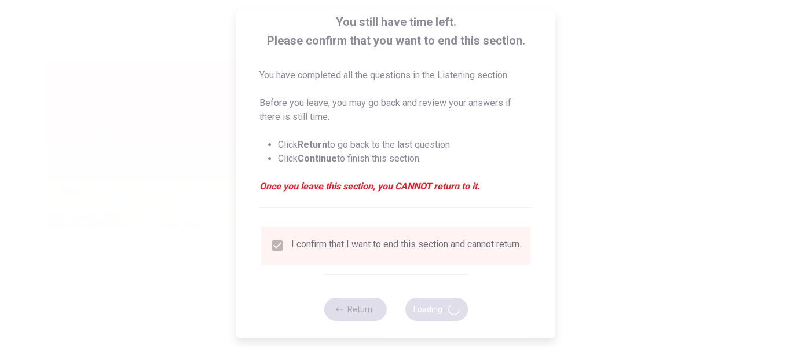
type input "63"
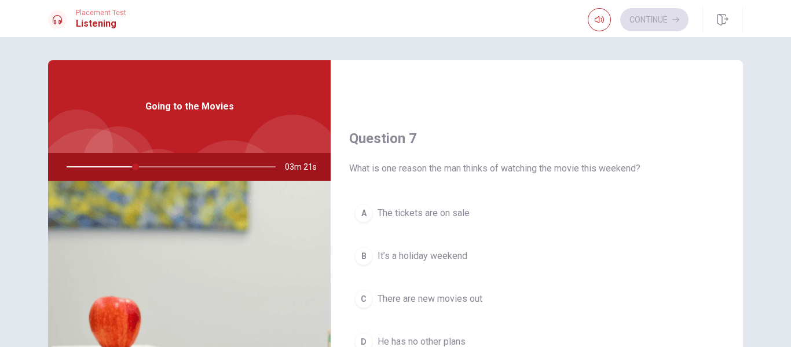
scroll to position [0, 0]
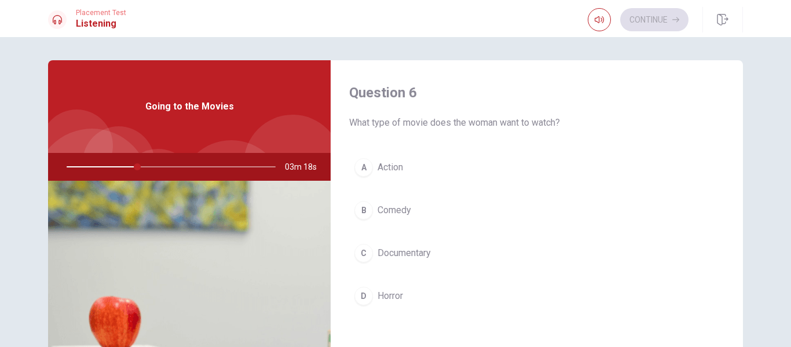
click at [407, 213] on span "Comedy" at bounding box center [395, 210] width 34 height 14
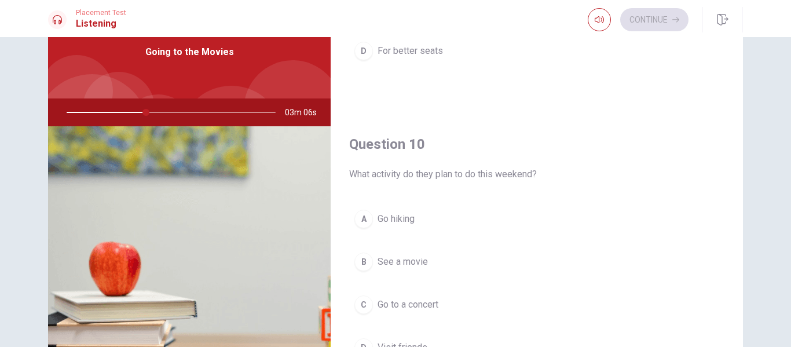
scroll to position [176, 0]
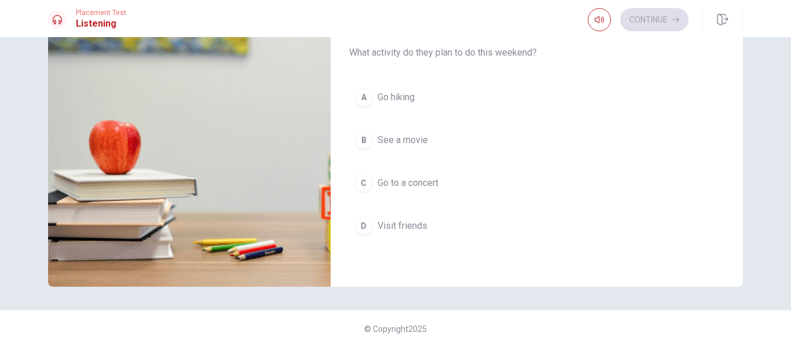
click at [418, 143] on span "See a movie" at bounding box center [403, 140] width 50 height 14
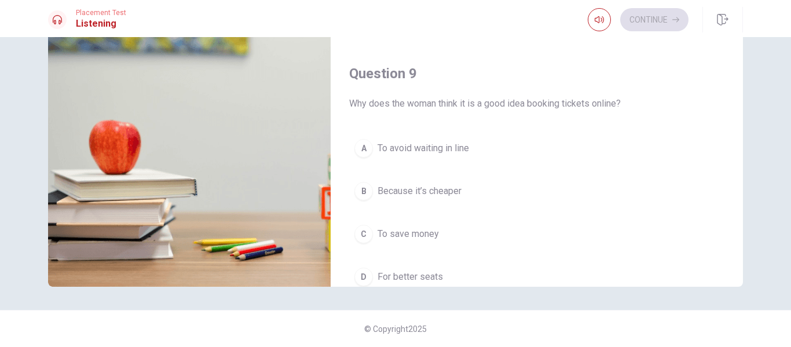
scroll to position [747, 0]
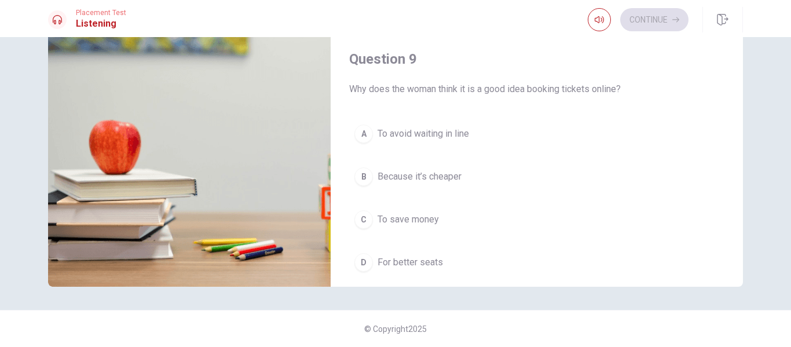
click at [434, 141] on button "A To avoid waiting in line" at bounding box center [536, 133] width 375 height 29
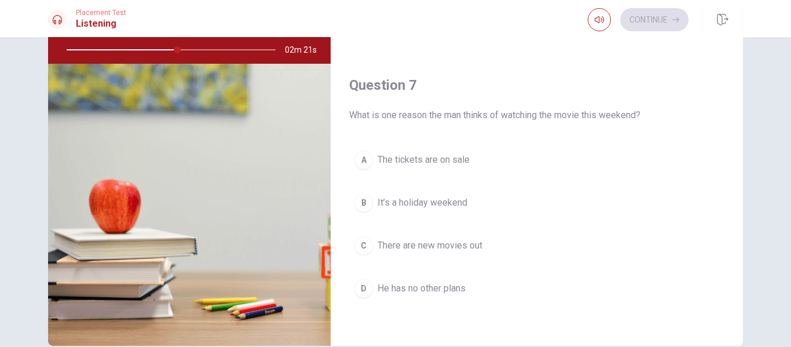
scroll to position [195, 0]
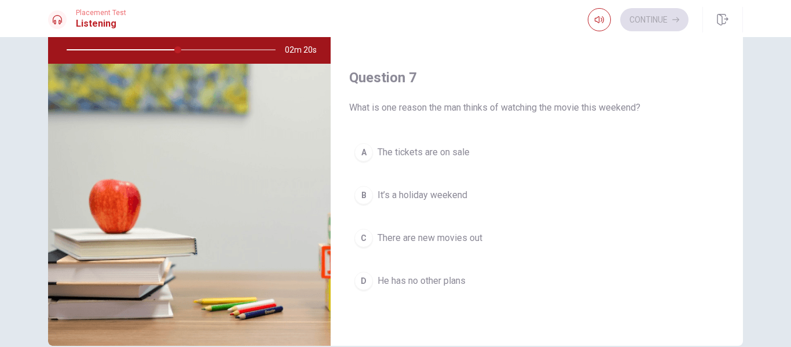
click at [425, 195] on span "It’s a holiday weekend" at bounding box center [423, 195] width 90 height 14
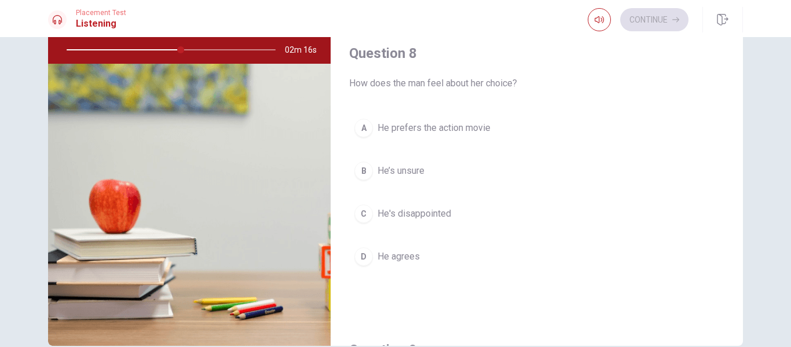
scroll to position [527, 0]
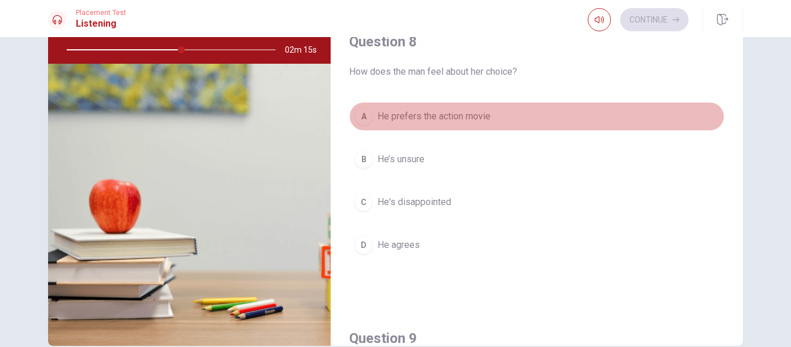
click at [466, 114] on span "He prefers the action movie" at bounding box center [434, 116] width 113 height 14
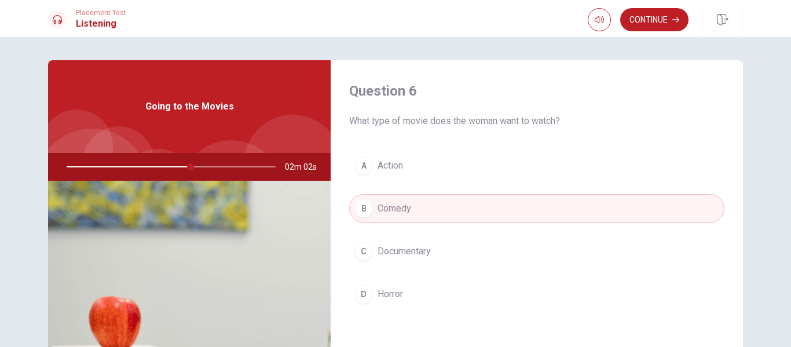
scroll to position [0, 0]
click at [631, 27] on button "Continue" at bounding box center [654, 19] width 68 height 23
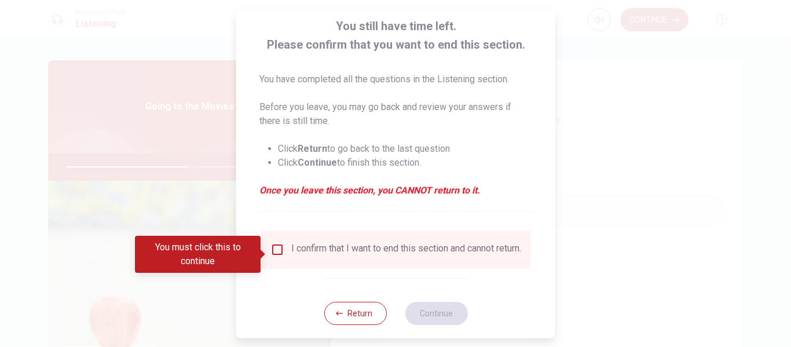
scroll to position [70, 0]
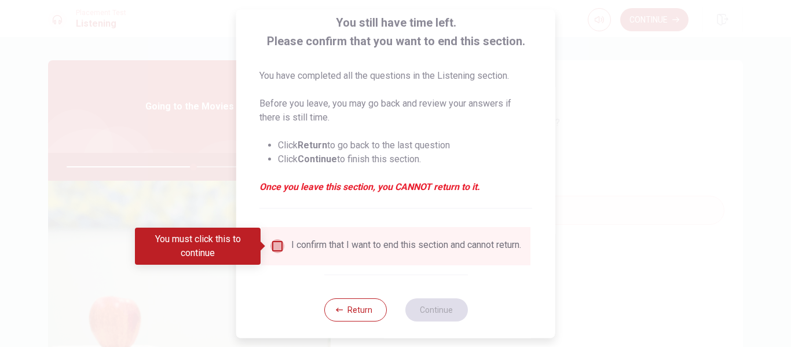
click at [279, 243] on input "You must click this to continue" at bounding box center [277, 246] width 14 height 14
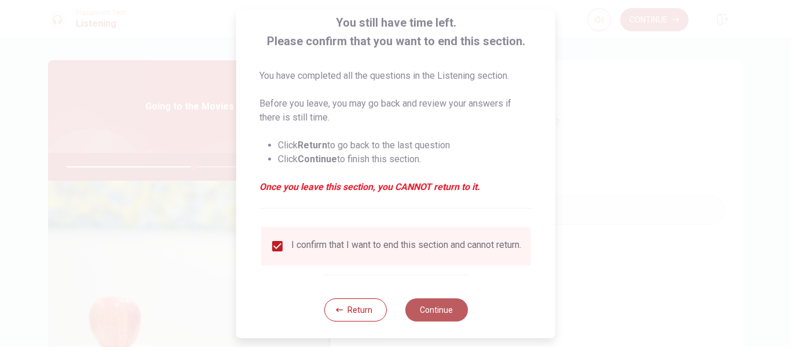
click at [433, 312] on button "Continue" at bounding box center [436, 309] width 63 height 23
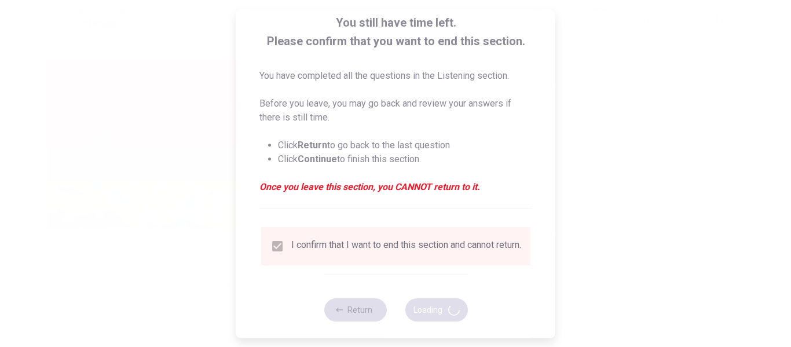
type input "62"
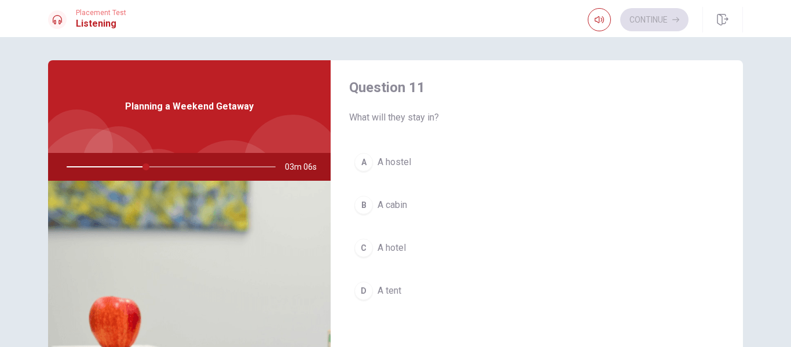
scroll to position [6, 0]
click at [406, 202] on span "A cabin" at bounding box center [393, 204] width 30 height 14
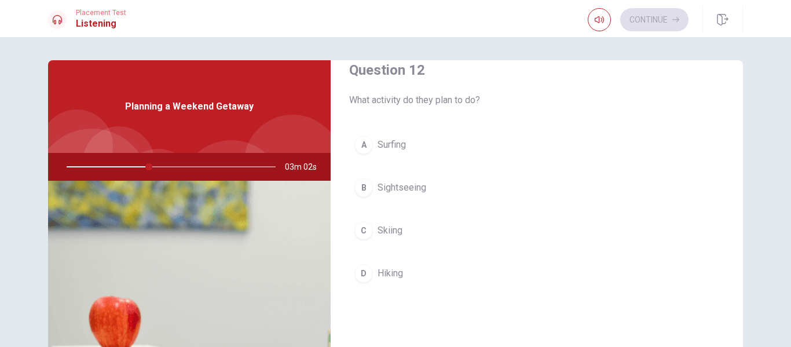
scroll to position [321, 0]
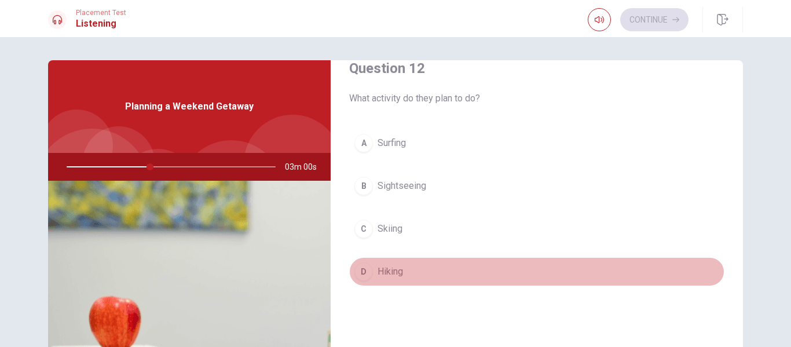
click at [389, 272] on span "Hiking" at bounding box center [390, 272] width 25 height 14
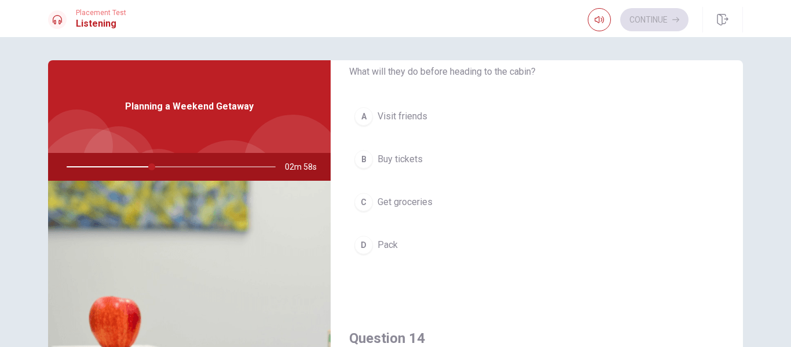
scroll to position [621, 0]
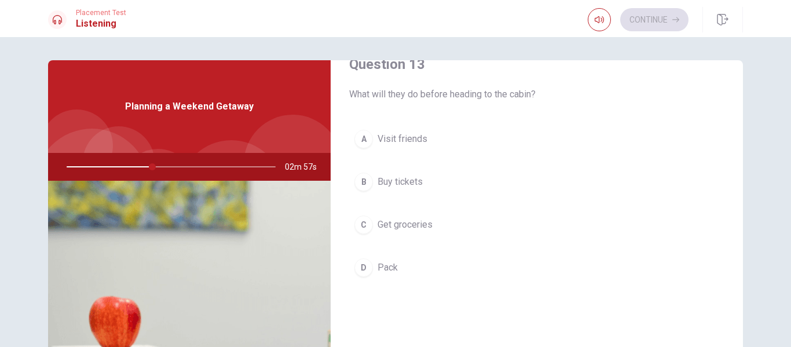
click at [407, 228] on span "Get groceries" at bounding box center [405, 225] width 55 height 14
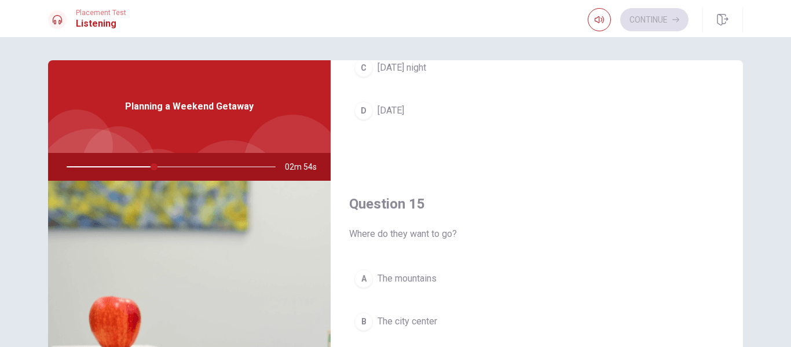
scroll to position [1069, 0]
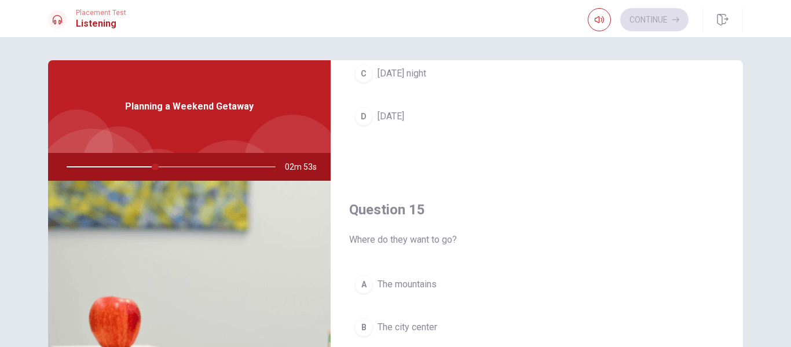
click at [377, 276] on button "A The mountains" at bounding box center [536, 284] width 375 height 29
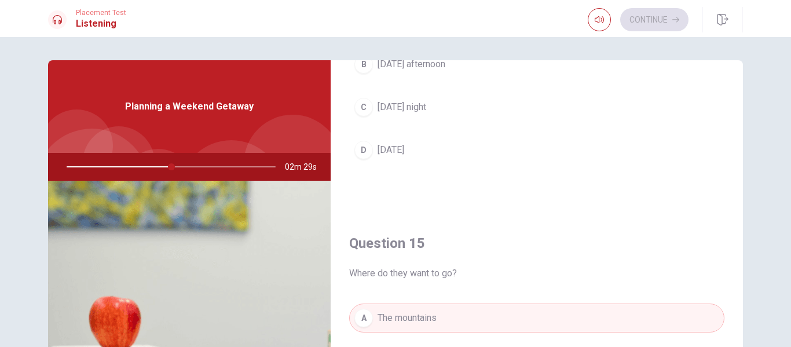
scroll to position [933, 0]
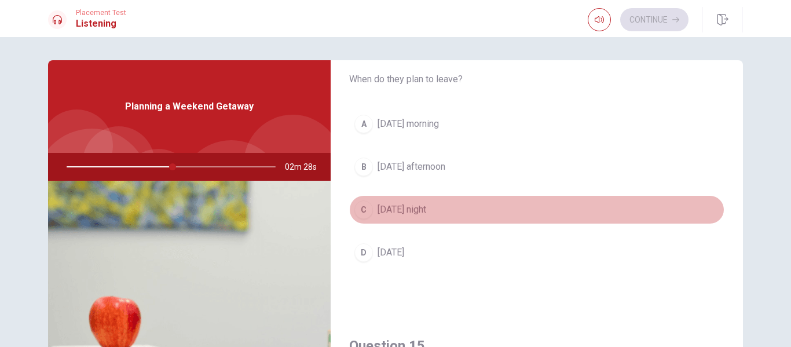
click at [397, 214] on span "[DATE] night" at bounding box center [402, 210] width 49 height 14
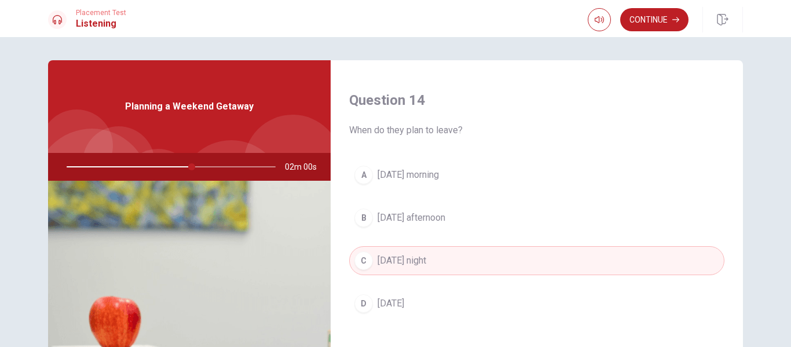
scroll to position [894, 0]
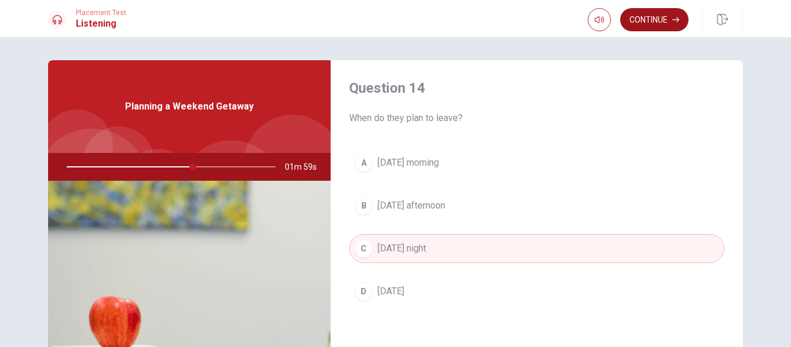
click at [646, 23] on button "Continue" at bounding box center [654, 19] width 68 height 23
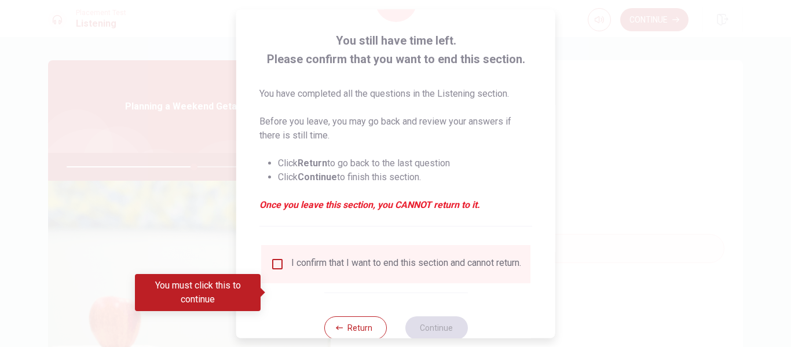
scroll to position [53, 0]
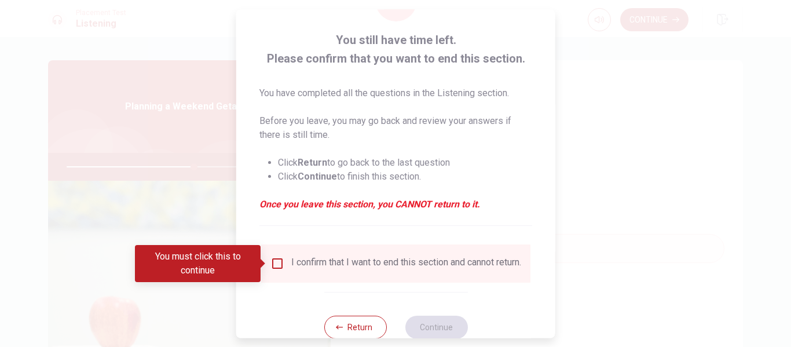
click at [278, 265] on input "You must click this to continue" at bounding box center [277, 264] width 14 height 14
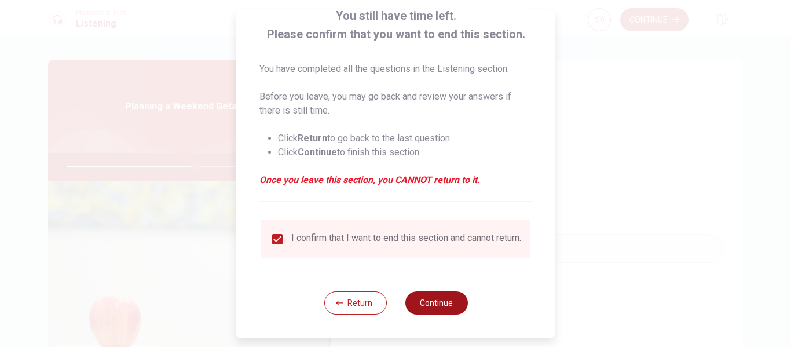
scroll to position [85, 0]
click at [421, 306] on button "Continue" at bounding box center [436, 302] width 63 height 23
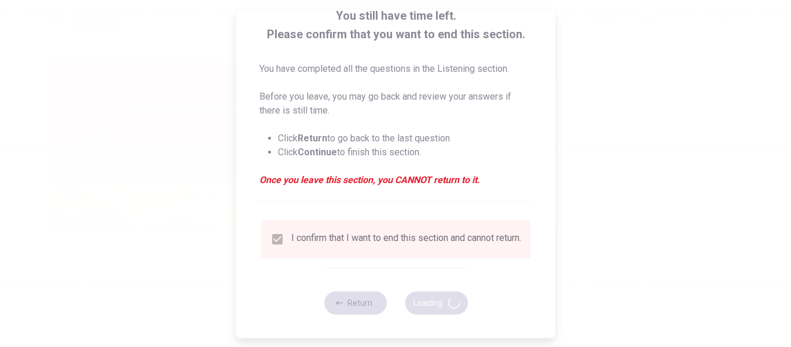
type input "62"
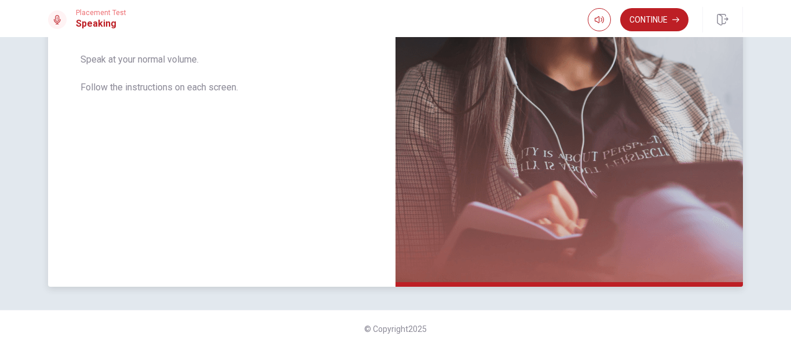
scroll to position [0, 0]
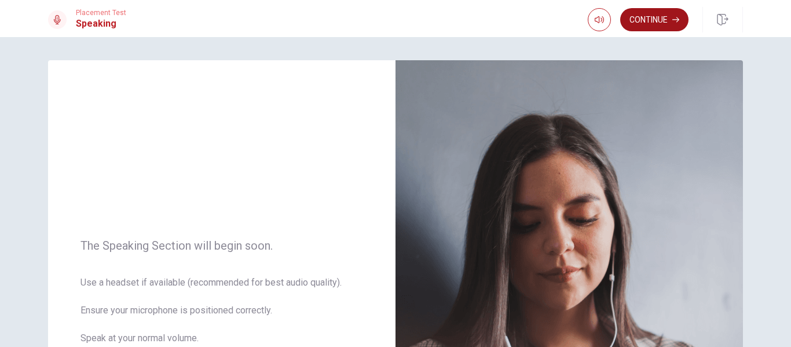
click at [673, 20] on icon "button" at bounding box center [675, 19] width 7 height 7
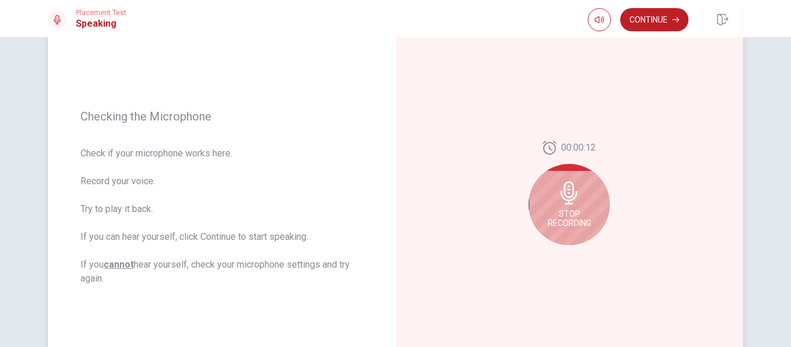
scroll to position [116, 0]
click at [565, 220] on span "Stop Recording" at bounding box center [569, 218] width 43 height 19
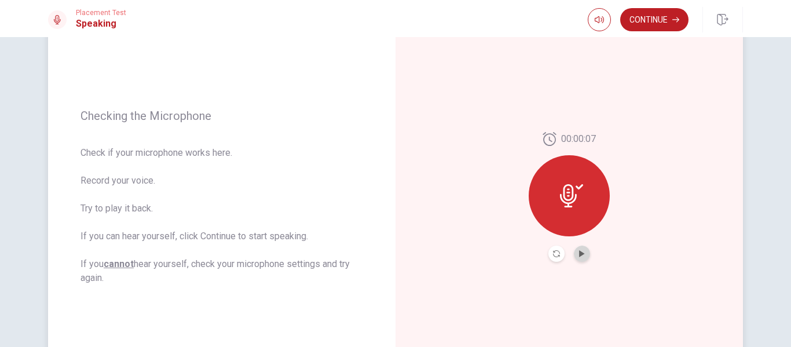
click at [579, 257] on button "Play Audio" at bounding box center [582, 254] width 16 height 16
click at [581, 221] on div at bounding box center [569, 195] width 81 height 81
click at [562, 199] on icon at bounding box center [568, 195] width 17 height 23
click at [580, 255] on icon "Pause Audio" at bounding box center [582, 253] width 6 height 7
click at [584, 207] on div at bounding box center [569, 195] width 81 height 81
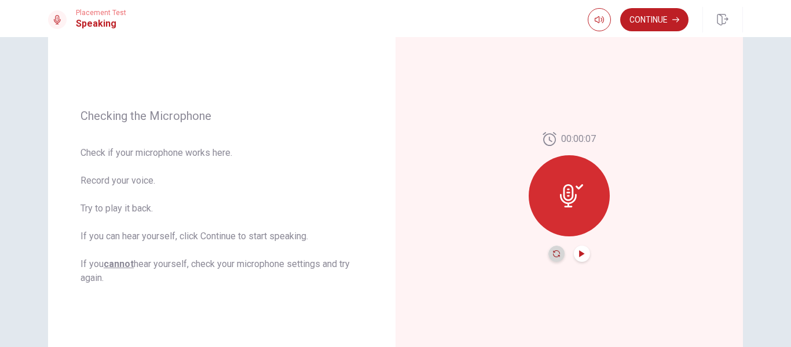
click at [555, 253] on icon "Record Again" at bounding box center [556, 253] width 7 height 7
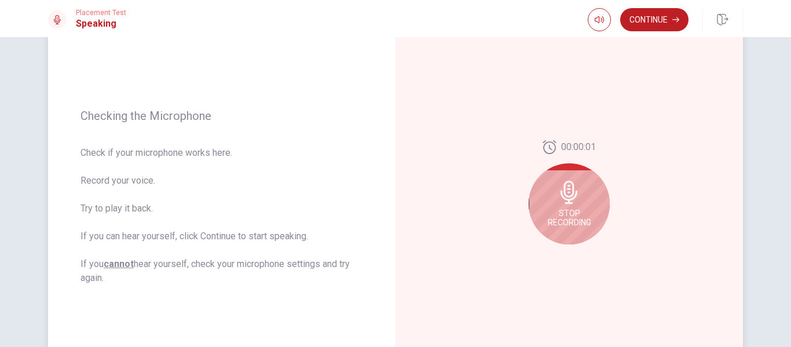
click at [574, 230] on div "Stop Recording" at bounding box center [569, 203] width 81 height 81
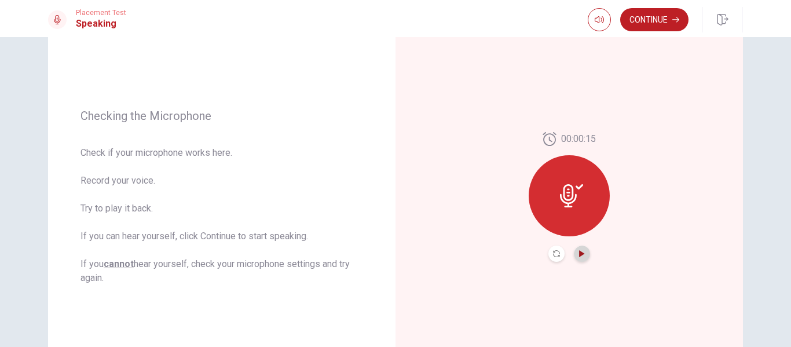
click at [580, 251] on icon "Play Audio" at bounding box center [581, 253] width 5 height 7
click at [580, 258] on button "Pause Audio" at bounding box center [582, 254] width 16 height 16
click at [661, 24] on button "Continue" at bounding box center [654, 19] width 68 height 23
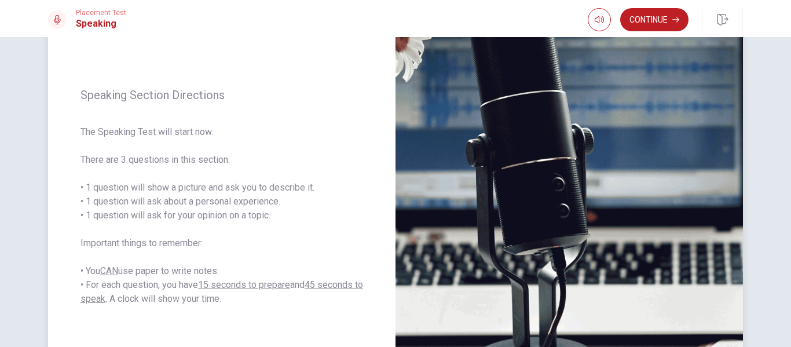
drag, startPoint x: 94, startPoint y: 188, endPoint x: 185, endPoint y: 192, distance: 91.0
click at [185, 192] on span "The Speaking Test will start now. There are 3 questions in this section. • 1 qu…" at bounding box center [222, 215] width 283 height 181
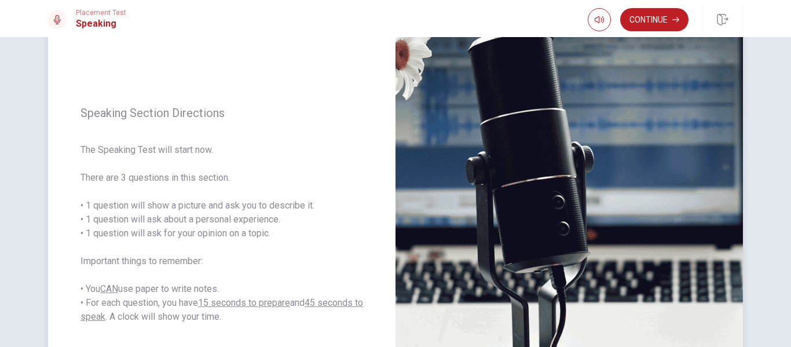
scroll to position [93, 0]
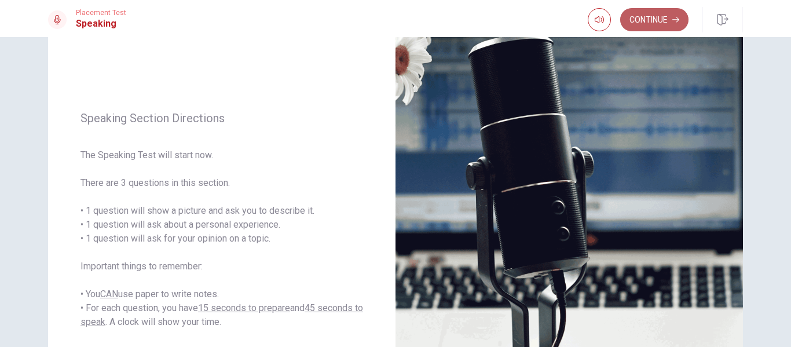
click at [643, 22] on button "Continue" at bounding box center [654, 19] width 68 height 23
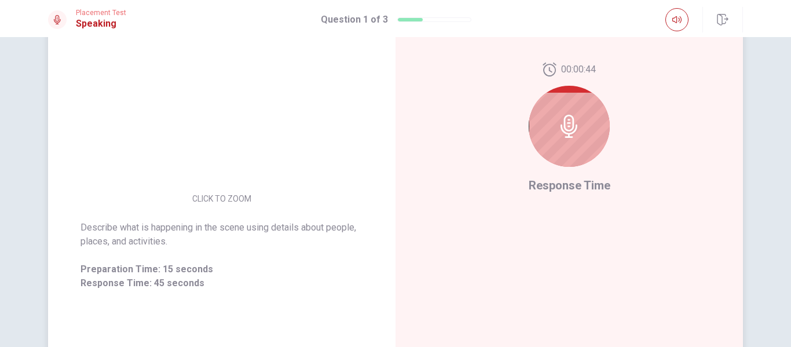
scroll to position [182, 0]
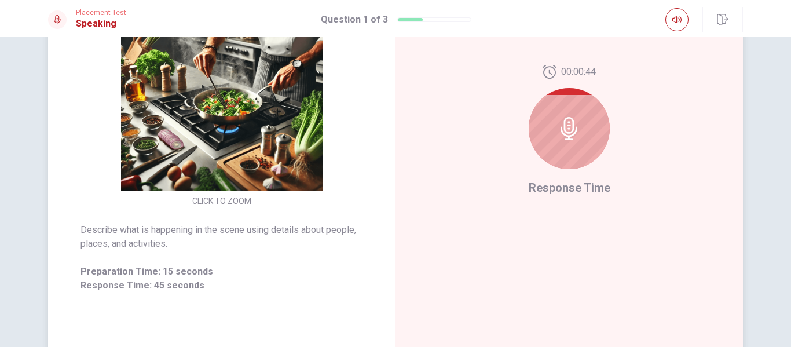
click at [582, 150] on div at bounding box center [569, 128] width 81 height 81
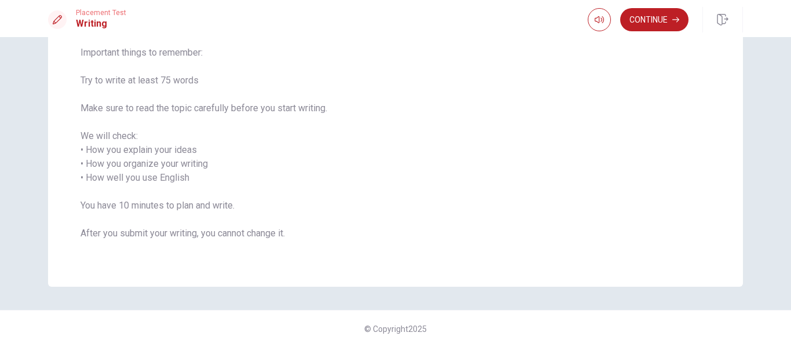
scroll to position [115, 0]
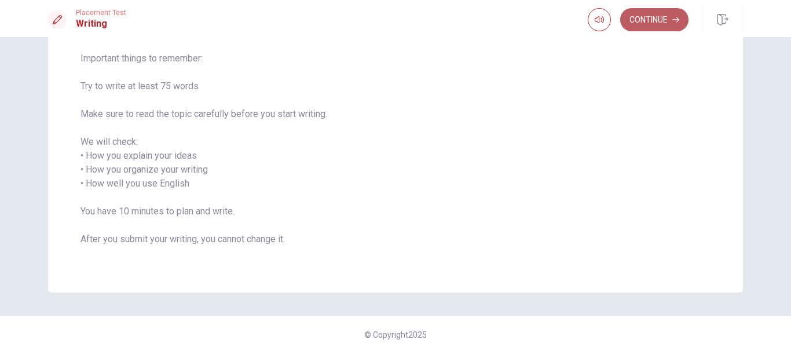
click at [656, 19] on button "Continue" at bounding box center [654, 19] width 68 height 23
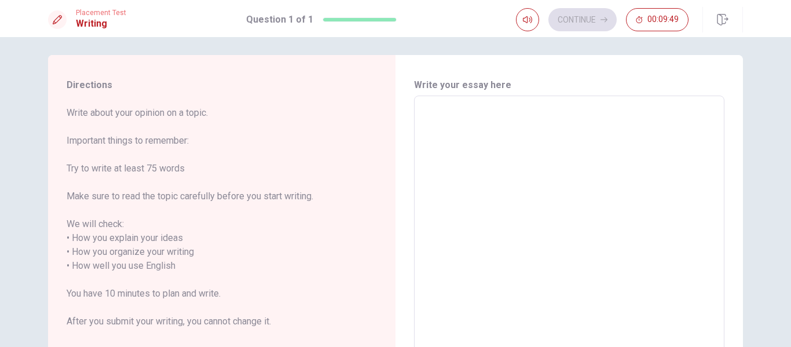
scroll to position [0, 0]
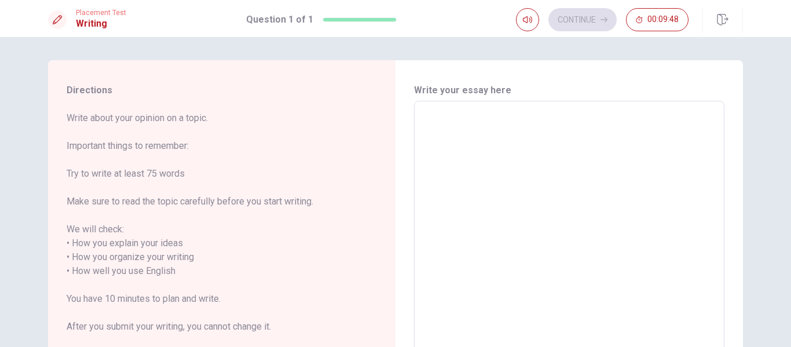
click at [493, 170] on textarea at bounding box center [569, 265] width 294 height 308
type textarea "i"
type textarea "x"
type textarea "i"
type textarea "x"
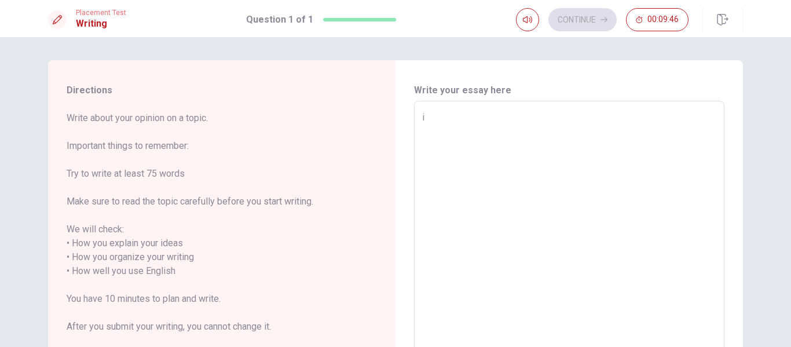
type textarea "i"
type textarea "x"
type textarea "I"
type textarea "x"
type textarea "I"
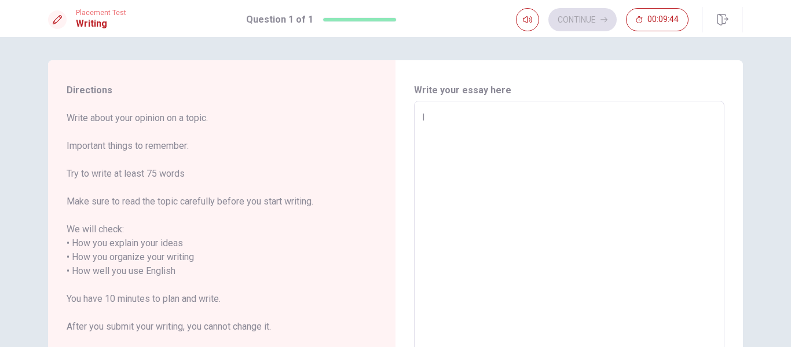
type textarea "x"
type textarea "I a"
type textarea "x"
type textarea "I am"
type textarea "x"
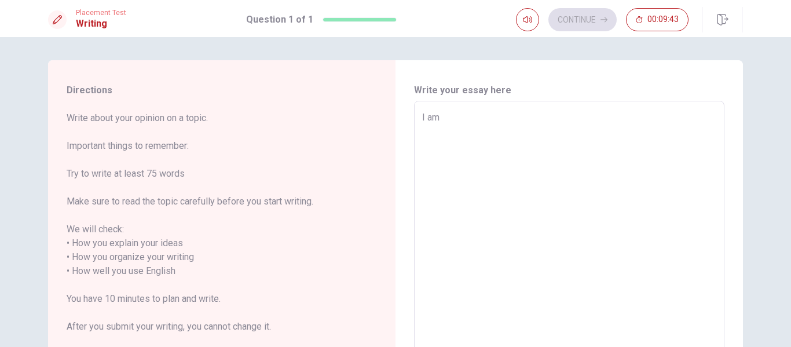
type textarea "I am"
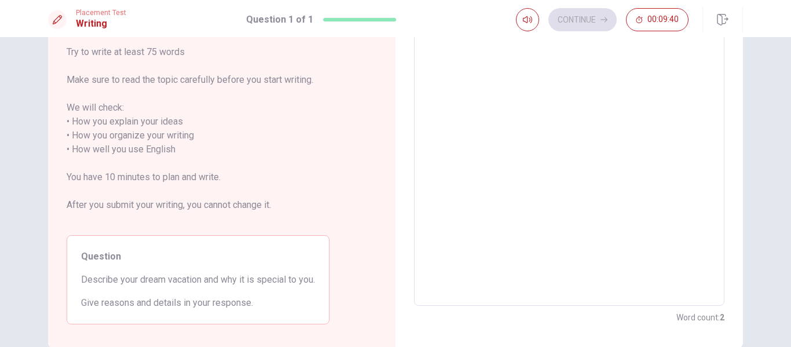
scroll to position [129, 0]
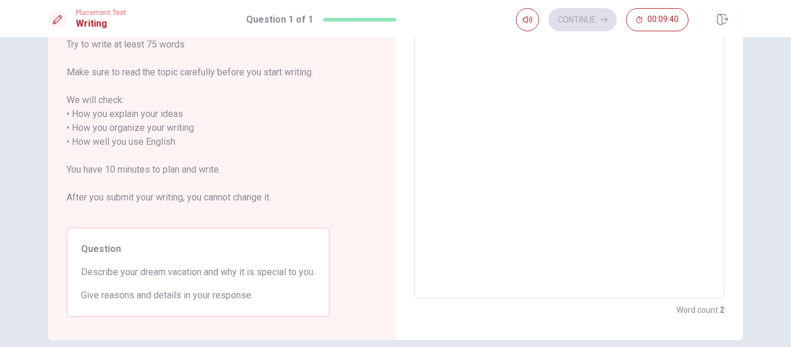
type textarea "x"
type textarea "I am"
drag, startPoint x: 84, startPoint y: 273, endPoint x: 239, endPoint y: 290, distance: 156.1
click at [236, 289] on div "Question Describe your dream vacation and why it is special to you. Give reason…" at bounding box center [198, 272] width 263 height 89
drag, startPoint x: 255, startPoint y: 297, endPoint x: 144, endPoint y: 280, distance: 112.4
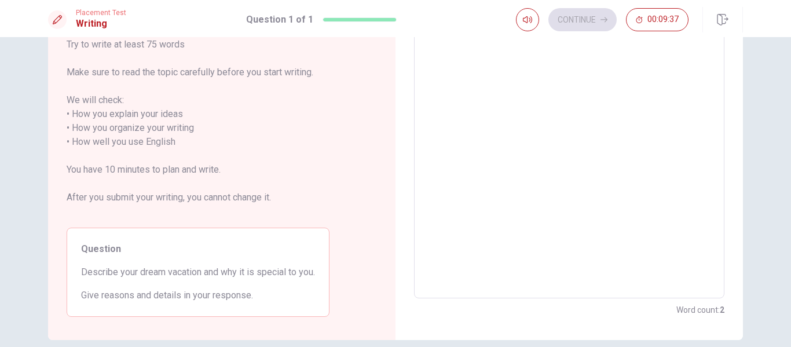
click at [144, 280] on div "Question Describe your dream vacation and why it is special to you. Give reason…" at bounding box center [198, 272] width 263 height 89
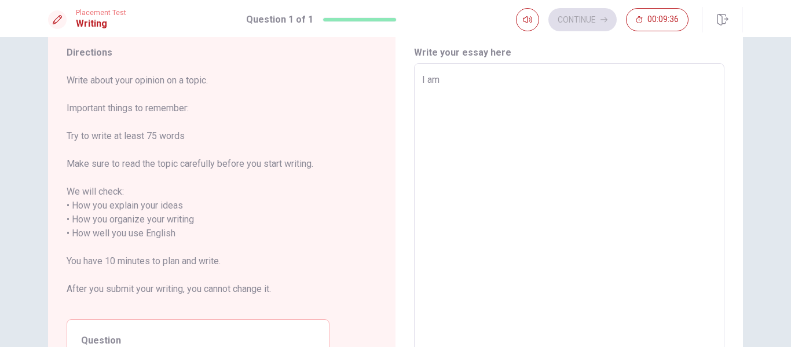
scroll to position [0, 0]
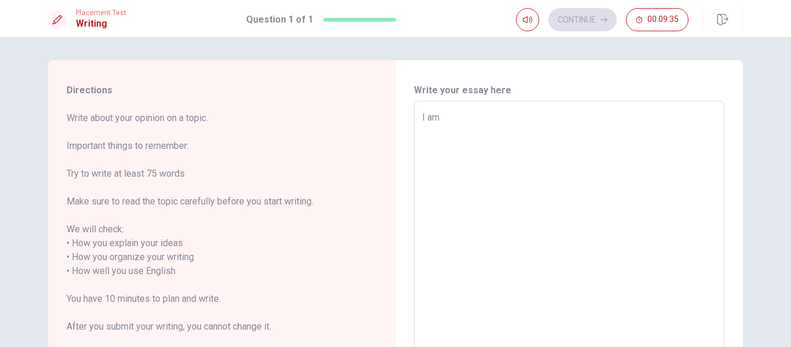
click at [475, 130] on textarea "I am" at bounding box center [569, 265] width 294 height 308
type textarea "x"
type textarea "I am"
type textarea "x"
type textarea "I a"
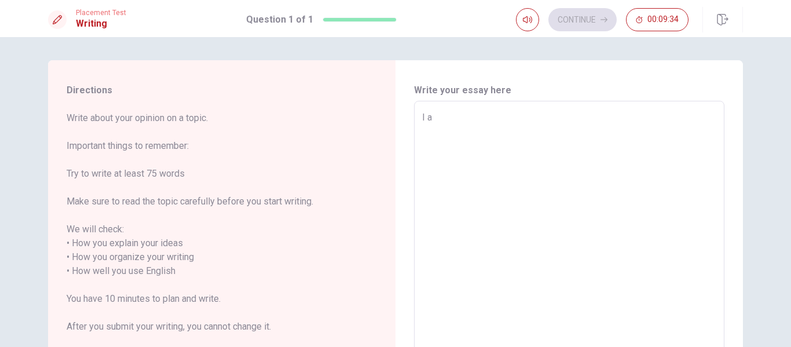
type textarea "x"
type textarea "I"
type textarea "x"
type textarea "I a"
type textarea "x"
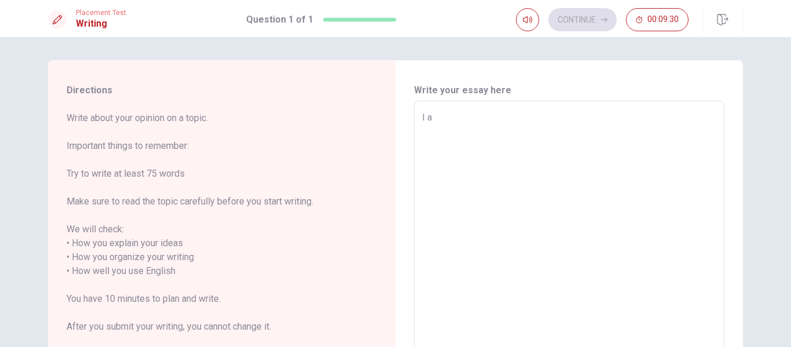
type textarea "I am"
type textarea "x"
type textarea "I am"
type textarea "x"
type textarea "I am g"
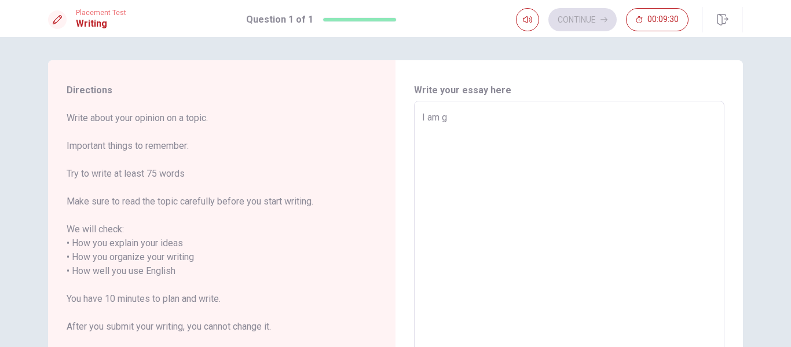
type textarea "x"
type textarea "I am go"
type textarea "x"
type textarea "I am goi"
type textarea "x"
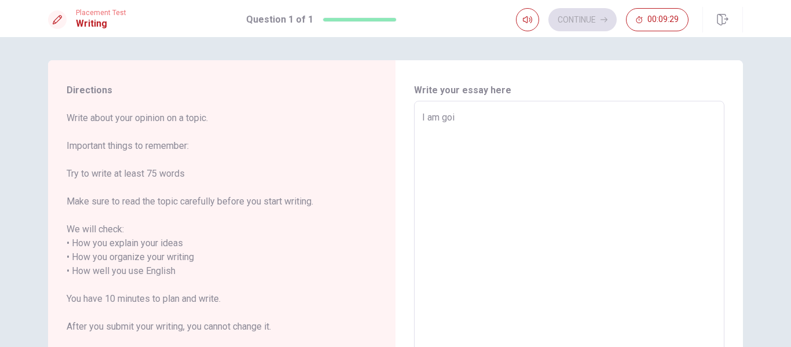
type textarea "I am goin"
type textarea "x"
type textarea "I am going"
type textarea "x"
type textarea "I am going"
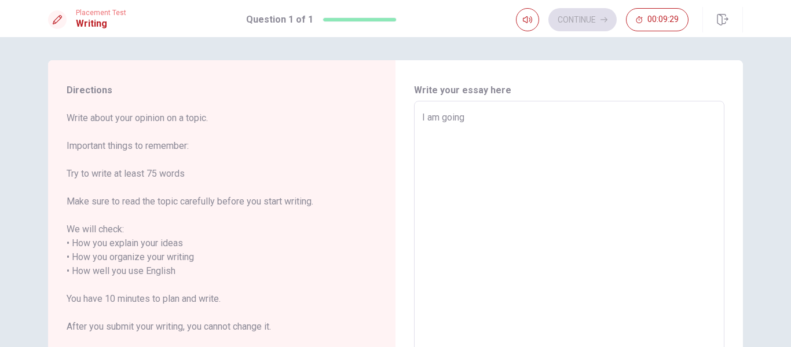
type textarea "x"
type textarea "I am going t"
type textarea "x"
type textarea "I am going to"
type textarea "x"
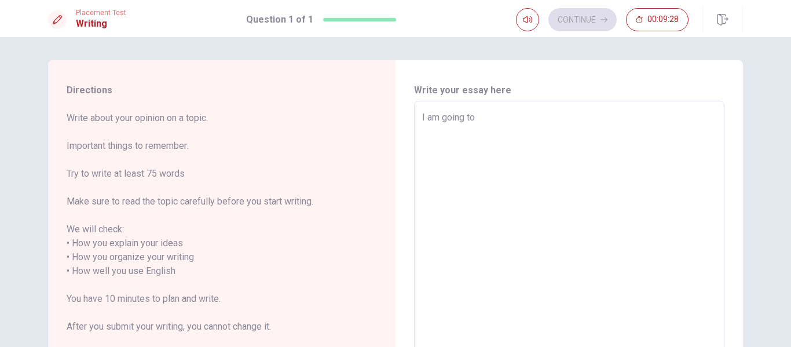
type textarea "I am going to v"
type textarea "x"
type textarea "I am going to vi"
type textarea "x"
type textarea "I am going to vis"
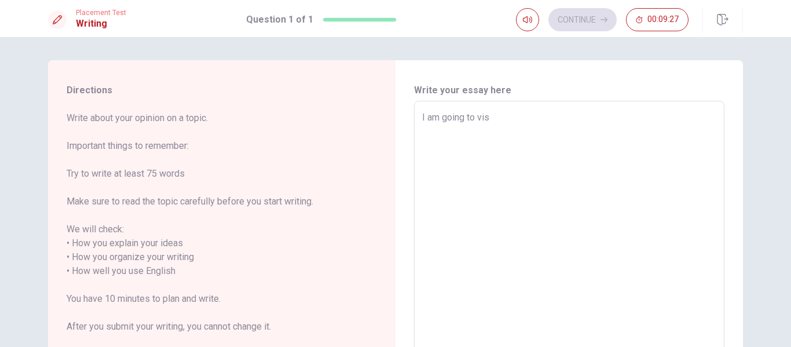
type textarea "x"
type textarea "I am going to visi"
type textarea "x"
type textarea "I am going to visit"
type textarea "x"
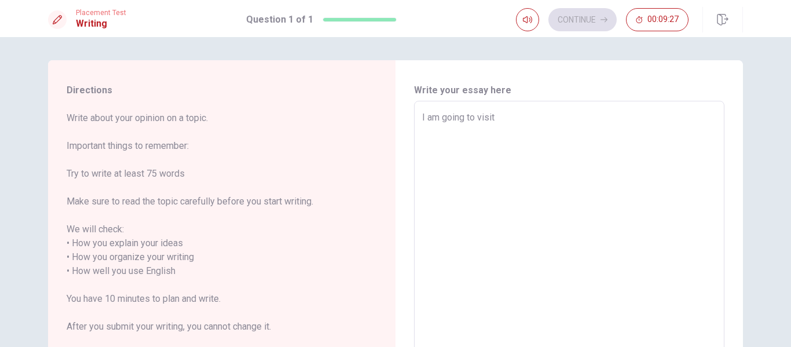
type textarea "I am going to visit"
type textarea "x"
type textarea "I am going to visit t"
type textarea "x"
type textarea "I am going to visit to"
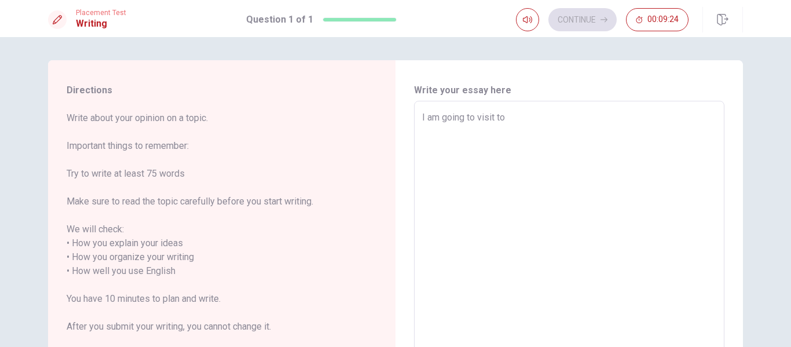
type textarea "x"
type textarea "I am going to visit to"
type textarea "x"
type textarea "I am going to visit to b"
type textarea "x"
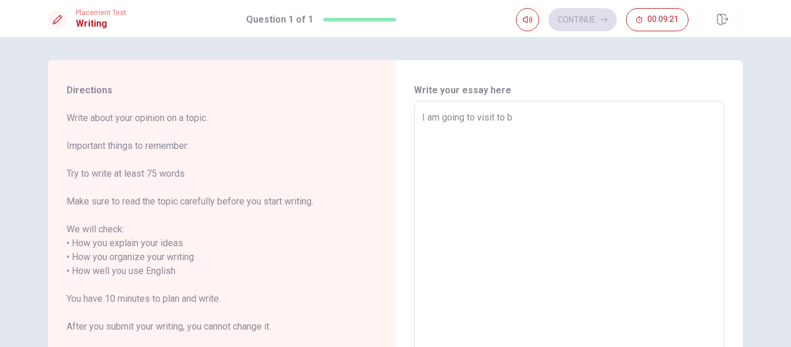
type textarea "I am going to visit to ba"
type textarea "x"
type textarea "I am going to visit to bar"
type textarea "x"
type textarea "I am going to visit to [GEOGRAPHIC_DATA]"
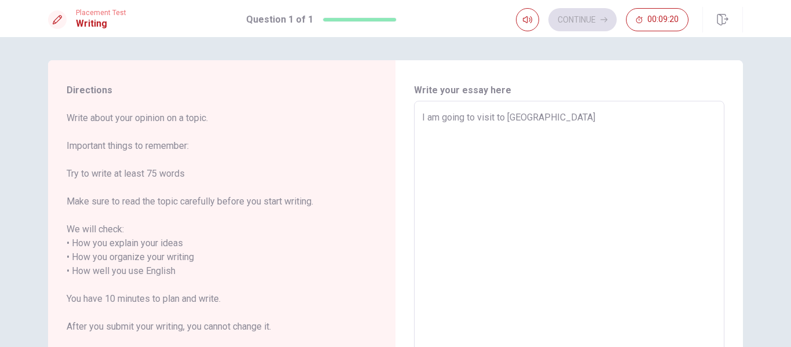
type textarea "x"
type textarea "I am going to visit to [GEOGRAPHIC_DATA]"
type textarea "x"
type textarea "I am going to visit to [GEOGRAPHIC_DATA]"
type textarea "x"
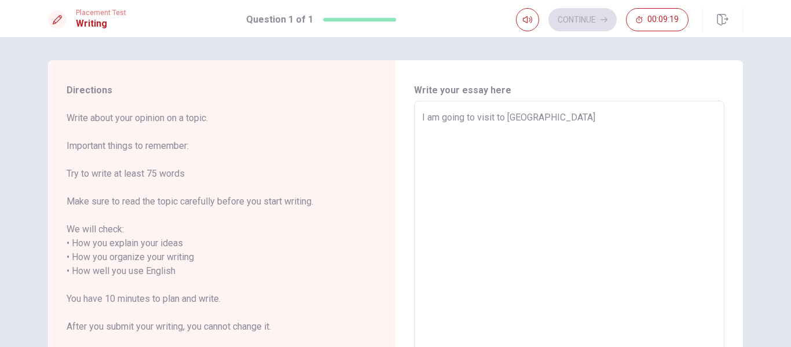
type textarea "I am going to visit to [GEOGRAPHIC_DATA]"
type textarea "x"
type textarea "I am going to visit to [GEOGRAPHIC_DATA]"
type textarea "x"
type textarea "I am going to visit to [GEOGRAPHIC_DATA]"
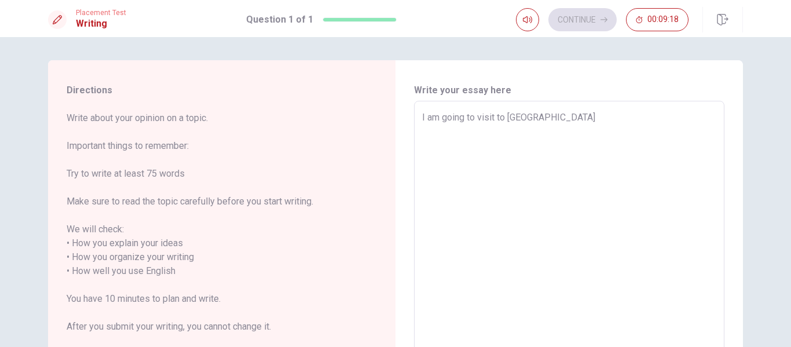
type textarea "x"
type textarea "I am going to visit to [GEOGRAPHIC_DATA]"
type textarea "x"
type textarea "I am going to visit to [GEOGRAPHIC_DATA]"
type textarea "x"
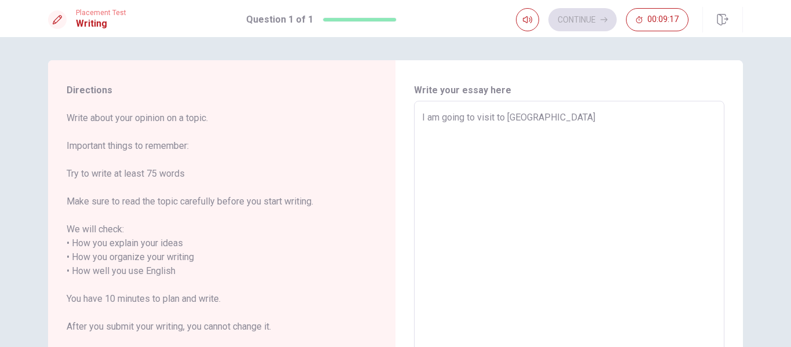
type textarea "I am going to visit to [GEOGRAPHIC_DATA],"
type textarea "x"
type textarea "I am going to visit to [GEOGRAPHIC_DATA],"
type textarea "x"
type textarea "I am going to visit to [GEOGRAPHIC_DATA],"
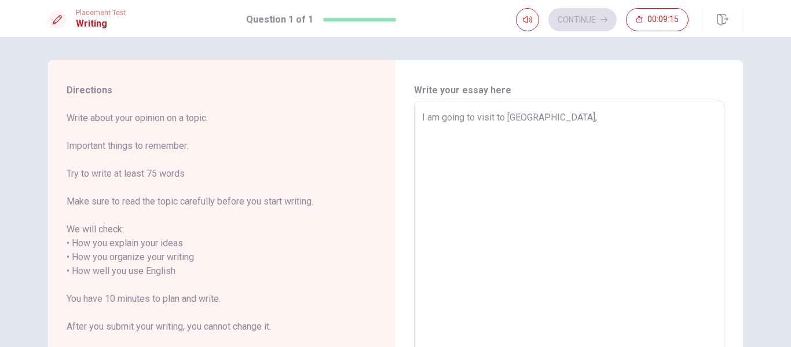
type textarea "x"
type textarea "I am going to visit to [GEOGRAPHIC_DATA]"
type textarea "x"
type textarea "I am going to visit to [GEOGRAPHIC_DATA]"
type textarea "x"
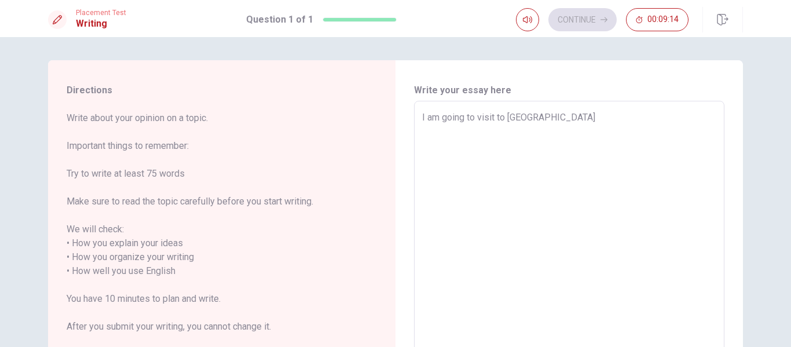
type textarea "I am going to visit to [GEOGRAPHIC_DATA] m"
type textarea "x"
type textarea "I am going to visit to [GEOGRAPHIC_DATA] ma"
type textarea "x"
type textarea "I am going to visit to [GEOGRAPHIC_DATA] may"
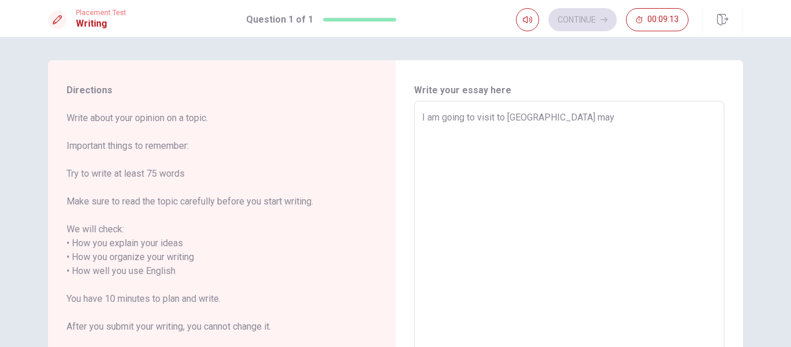
type textarea "x"
type textarea "I am going to visit to [GEOGRAPHIC_DATA] mayb"
type textarea "x"
type textarea "I am going to visit to [GEOGRAPHIC_DATA] maybe"
type textarea "x"
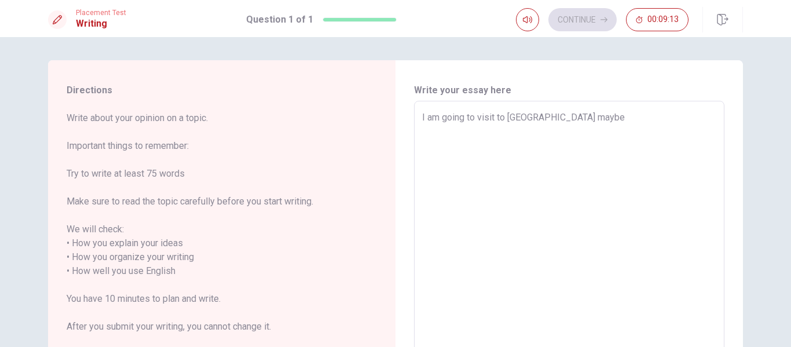
type textarea "I am going to visit to [GEOGRAPHIC_DATA] maybe"
type textarea "x"
type textarea "I am going to visit to [GEOGRAPHIC_DATA] maybe i"
type textarea "x"
type textarea "I am going to visit to [GEOGRAPHIC_DATA] maybe in"
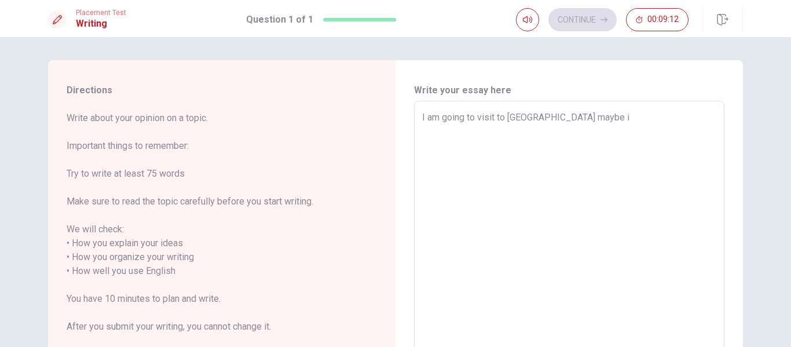
type textarea "x"
type textarea "I am going to visit to [GEOGRAPHIC_DATA] maybe in"
type textarea "x"
type textarea "I am going to visit to [GEOGRAPHIC_DATA] maybe in 2"
type textarea "x"
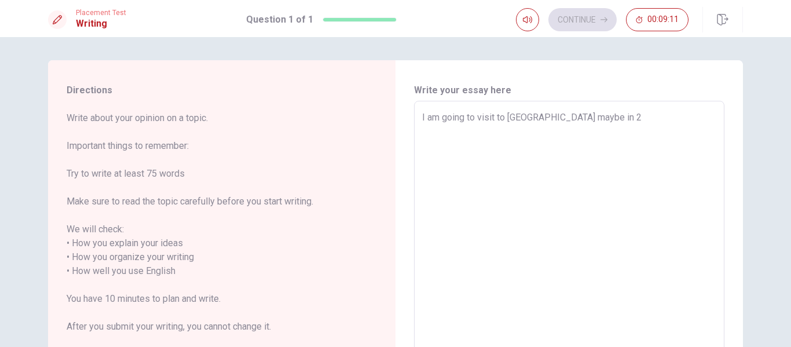
type textarea "I am going to visit to [GEOGRAPHIC_DATA] maybe in 2"
type textarea "x"
type textarea "I am going to visit to [GEOGRAPHIC_DATA] maybe in 2 y"
type textarea "x"
type textarea "I am going to visit to [GEOGRAPHIC_DATA] maybe in 2 ye"
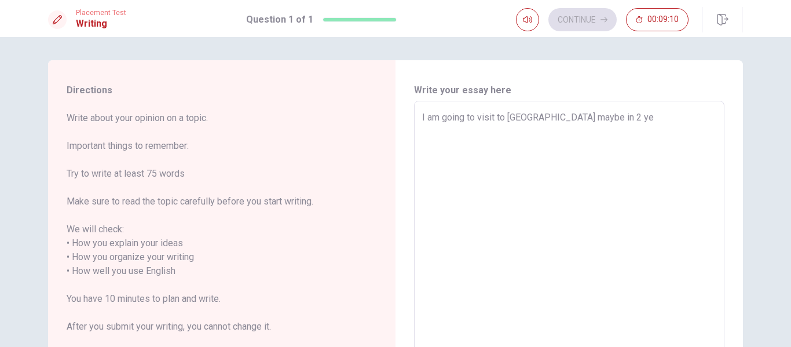
type textarea "x"
type textarea "I am going to visit to [GEOGRAPHIC_DATA] maybe in 2 yea"
type textarea "x"
type textarea "I am going to visit to [GEOGRAPHIC_DATA] maybe [DATE]"
type textarea "x"
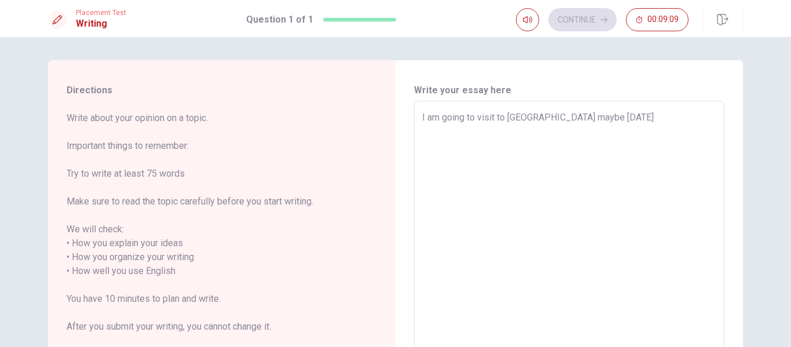
type textarea "I am going to visit to [GEOGRAPHIC_DATA] maybe [DATE]"
type textarea "x"
type textarea "I am going to visit to [GEOGRAPHIC_DATA] maybe [DATE]"
type textarea "x"
type textarea "I am going to visit to [GEOGRAPHIC_DATA] maybe [DATE]."
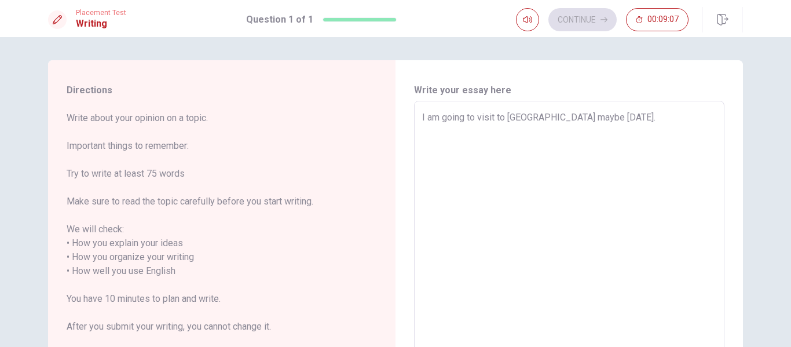
type textarea "x"
type textarea "I am going to visit to [GEOGRAPHIC_DATA] maybe [DATE]."
type textarea "x"
type textarea "I am going to visit to [GEOGRAPHIC_DATA] maybe [DATE]."
type textarea "x"
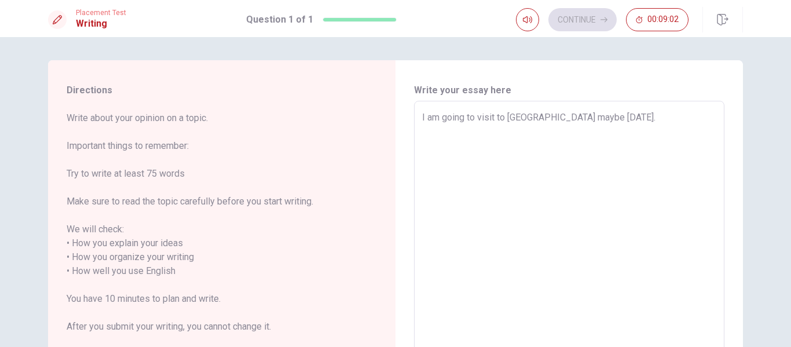
type textarea "I am going to visit to [GEOGRAPHIC_DATA] maybe [DATE]. B"
type textarea "x"
type textarea "I am going to visit to [GEOGRAPHIC_DATA] maybe [DATE]. Ba"
type textarea "x"
type textarea "I am going to visit to [GEOGRAPHIC_DATA] maybe [DATE]. Bar"
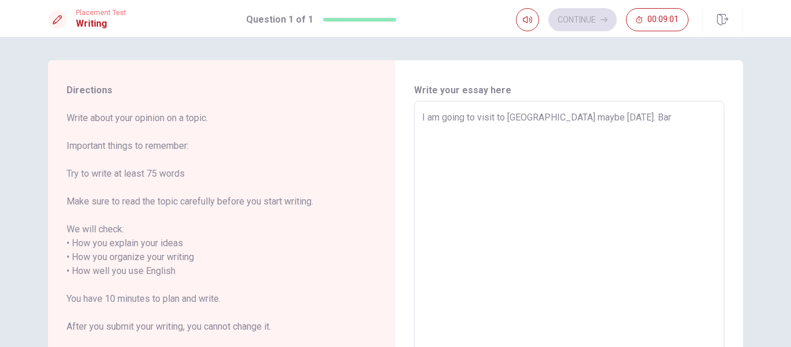
type textarea "x"
type textarea "I am going to visit to [GEOGRAPHIC_DATA] maybe [DATE]. Barc"
type textarea "x"
type textarea "I am going to visit to [GEOGRAPHIC_DATA] maybe [DATE]. [GEOGRAPHIC_DATA]"
type textarea "x"
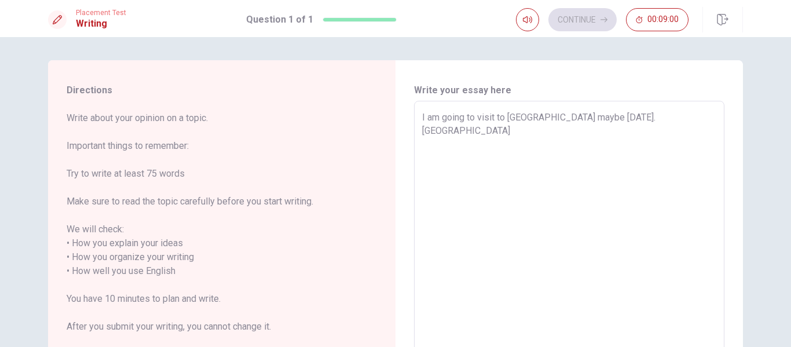
type textarea "I am going to visit to [GEOGRAPHIC_DATA] maybe [DATE]. Barcel"
type textarea "x"
type textarea "I am going to visit to [GEOGRAPHIC_DATA] maybe [DATE]. [GEOGRAPHIC_DATA]"
type textarea "x"
type textarea "I am going to visit to [GEOGRAPHIC_DATA] maybe [DATE]. [GEOGRAPHIC_DATA]"
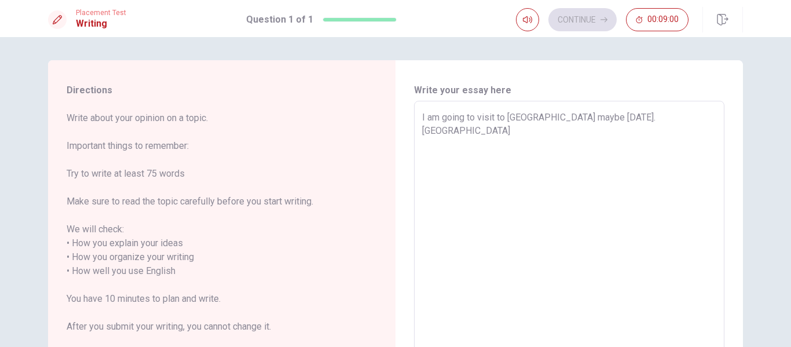
type textarea "x"
type textarea "I am going to visit to [GEOGRAPHIC_DATA] maybe [DATE]. [GEOGRAPHIC_DATA]"
type textarea "x"
type textarea "I am going to visit to [GEOGRAPHIC_DATA] maybe [DATE]. [GEOGRAPHIC_DATA]"
type textarea "x"
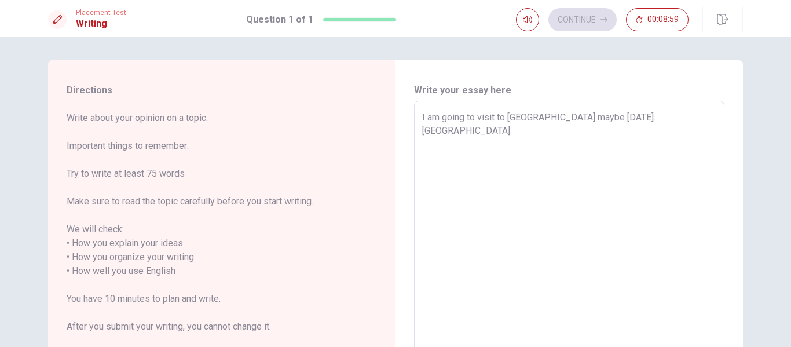
type textarea "I am going to visit to [GEOGRAPHIC_DATA] maybe [DATE]. [GEOGRAPHIC_DATA] i"
type textarea "x"
type textarea "I am going to visit to [GEOGRAPHIC_DATA] maybe [DATE]. [GEOGRAPHIC_DATA] is"
type textarea "x"
type textarea "I am going to visit to [GEOGRAPHIC_DATA] maybe [DATE]. [GEOGRAPHIC_DATA] is"
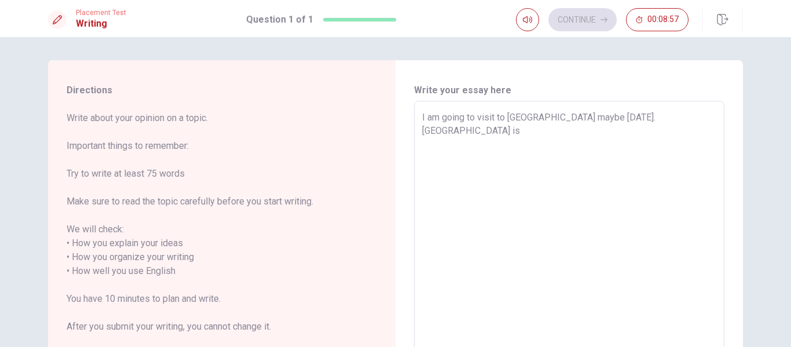
type textarea "x"
type textarea "I am going to visit to [GEOGRAPHIC_DATA] maybe [DATE]. [GEOGRAPHIC_DATA] is a"
type textarea "x"
type textarea "I am going to visit to [GEOGRAPHIC_DATA] maybe [DATE]. [GEOGRAPHIC_DATA] is a"
type textarea "x"
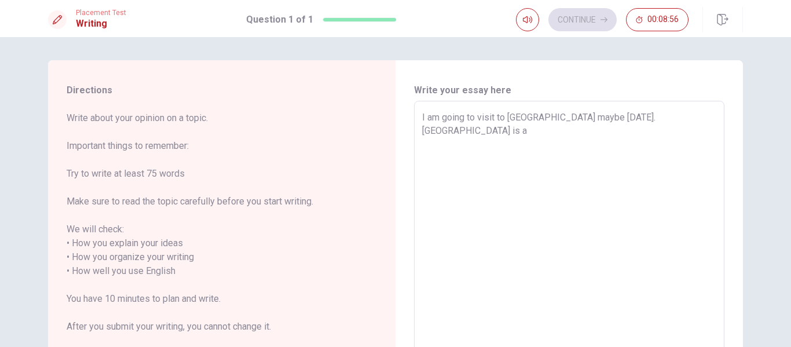
type textarea "I am going to visit to [GEOGRAPHIC_DATA] maybe [DATE]. [GEOGRAPHIC_DATA] is a v"
type textarea "x"
type textarea "I am going to visit to [GEOGRAPHIC_DATA] maybe [DATE]. [GEOGRAPHIC_DATA] is a ve"
type textarea "x"
type textarea "I am going to visit to [GEOGRAPHIC_DATA] maybe [DATE]. [GEOGRAPHIC_DATA] is a v…"
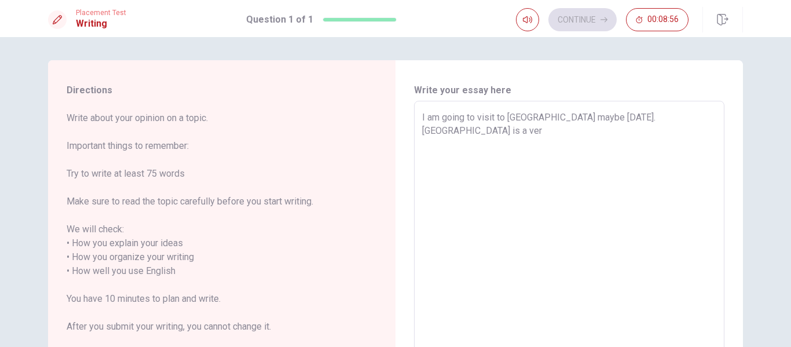
type textarea "x"
type textarea "I am going to visit to [GEOGRAPHIC_DATA] maybe [DATE]. [GEOGRAPHIC_DATA] is a ve"
type textarea "x"
type textarea "I am going to visit to [GEOGRAPHIC_DATA] maybe [DATE]. [GEOGRAPHIC_DATA] is a v"
type textarea "x"
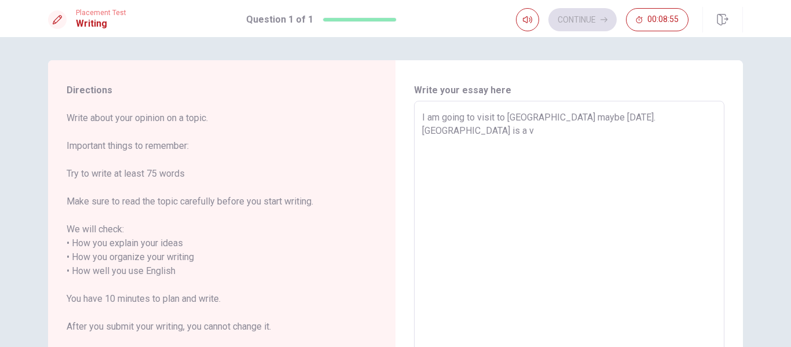
type textarea "I am going to visit to [GEOGRAPHIC_DATA] maybe [DATE]. [GEOGRAPHIC_DATA] is a"
type textarea "x"
type textarea "I am going to visit to [GEOGRAPHIC_DATA] maybe [DATE]. [GEOGRAPHIC_DATA] is a b"
type textarea "x"
type textarea "I am going to visit to [GEOGRAPHIC_DATA] maybe [DATE]. [GEOGRAPHIC_DATA] is a be"
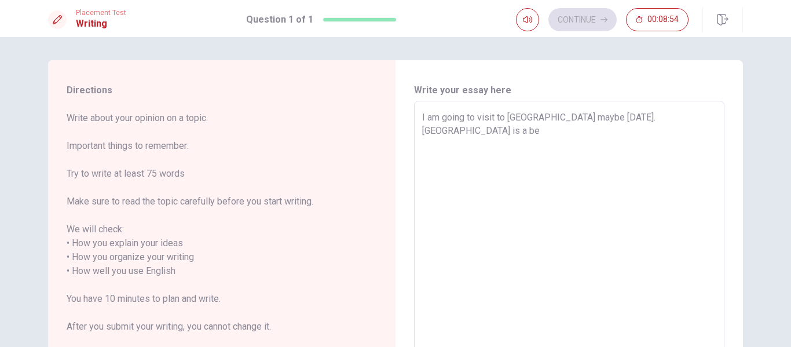
type textarea "x"
type textarea "I am going to visit to [GEOGRAPHIC_DATA] maybe [DATE]. [GEOGRAPHIC_DATA] is a b…"
type textarea "x"
type textarea "I am going to visit to [GEOGRAPHIC_DATA] maybe [DATE]. [GEOGRAPHIC_DATA] is a b…"
type textarea "x"
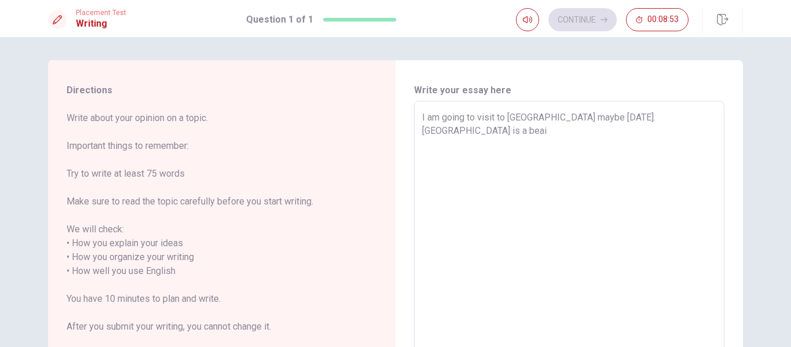
type textarea "I am going to visit to [GEOGRAPHIC_DATA] maybe [DATE]. [GEOGRAPHIC_DATA] is a b…"
type textarea "x"
type textarea "I am going to visit to [GEOGRAPHIC_DATA] maybe [DATE]. [GEOGRAPHIC_DATA] is a b…"
type textarea "x"
type textarea "I am going to visit to [GEOGRAPHIC_DATA] maybe [DATE]. [GEOGRAPHIC_DATA] is a b…"
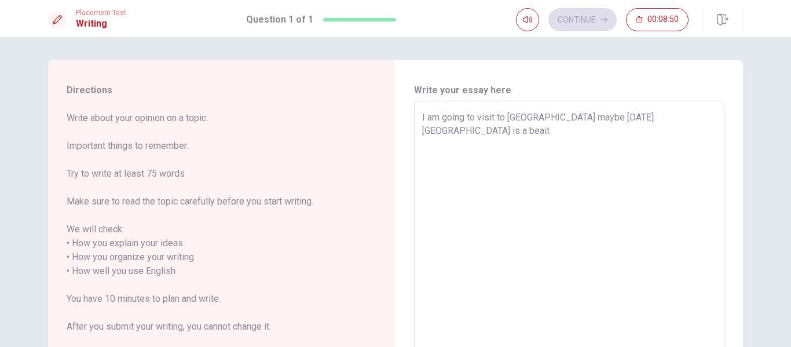
type textarea "x"
type textarea "I am going to visit to [GEOGRAPHIC_DATA] maybe [DATE]. [GEOGRAPHIC_DATA] is a b…"
type textarea "x"
type textarea "I am going to visit to [GEOGRAPHIC_DATA] maybe [DATE]. [GEOGRAPHIC_DATA] is a b…"
type textarea "x"
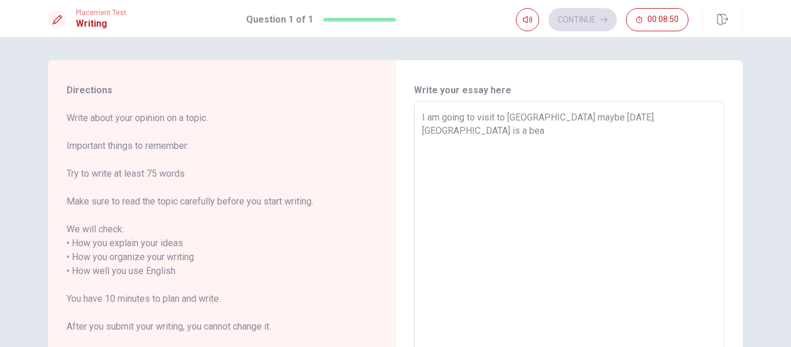
type textarea "I am going to visit to [GEOGRAPHIC_DATA] maybe [DATE]. Barcelona is a beat"
click at [550, 118] on textarea "I am going to visit to [GEOGRAPHIC_DATA] maybe [DATE]. [GEOGRAPHIC_DATA] is a b…" at bounding box center [569, 265] width 294 height 308
click at [643, 117] on textarea "I am going to visit to [GEOGRAPHIC_DATA] maybe [DATE]. [GEOGRAPHIC_DATA] is a b…" at bounding box center [569, 265] width 294 height 308
click at [690, 121] on textarea "I am going to visit to [GEOGRAPHIC_DATA] maybe [DATE]. Italia is a beatifull ci…" at bounding box center [569, 265] width 294 height 308
click at [674, 120] on textarea "I am going to visit to [GEOGRAPHIC_DATA] maybe [DATE]. Italia is a beatifull ci…" at bounding box center [569, 265] width 294 height 308
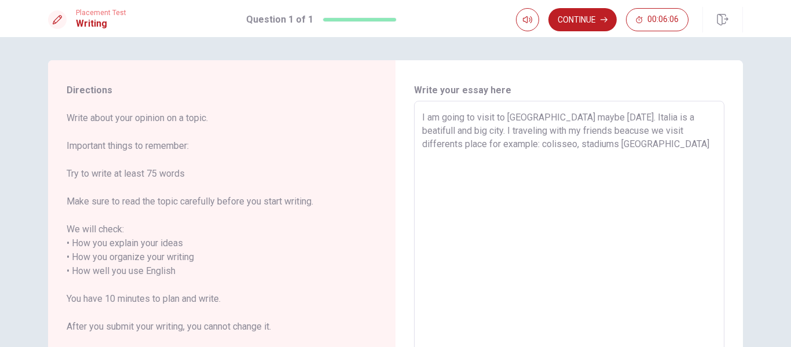
click at [543, 145] on textarea "I am going to visit to [GEOGRAPHIC_DATA] maybe [DATE]. Italia is a beatifull an…" at bounding box center [569, 265] width 294 height 308
click at [626, 142] on textarea "I am going to visit to [GEOGRAPHIC_DATA] maybe [DATE]. Italia is a beatifull an…" at bounding box center [569, 265] width 294 height 308
click at [602, 148] on textarea "I am going to visit to [GEOGRAPHIC_DATA] maybe [DATE]. Italia is a beatifull an…" at bounding box center [569, 265] width 294 height 308
click at [633, 148] on textarea "I am going to visit to [GEOGRAPHIC_DATA] maybe [DATE]. Italia is a beatifull an…" at bounding box center [569, 265] width 294 height 308
click at [660, 149] on textarea "I am going to visit to [GEOGRAPHIC_DATA] maybe [DATE]. Italia is a beatifull an…" at bounding box center [569, 265] width 294 height 308
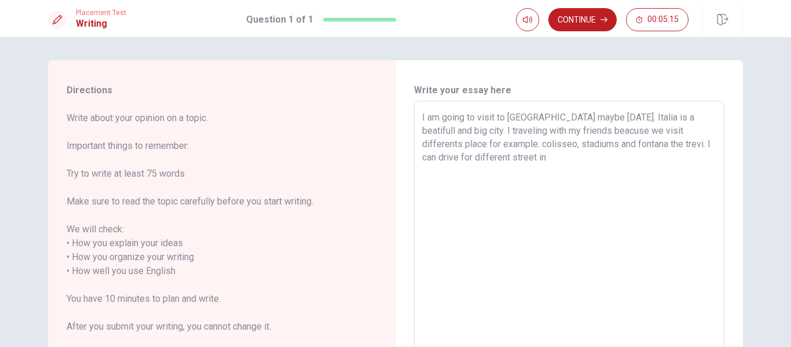
click at [524, 165] on textarea "I am going to visit to [GEOGRAPHIC_DATA] maybe [DATE]. Italia is a beatifull an…" at bounding box center [569, 265] width 294 height 308
click at [661, 161] on textarea "I am going to visit to [GEOGRAPHIC_DATA] maybe [DATE]. Italia is a beatifull an…" at bounding box center [569, 265] width 294 height 308
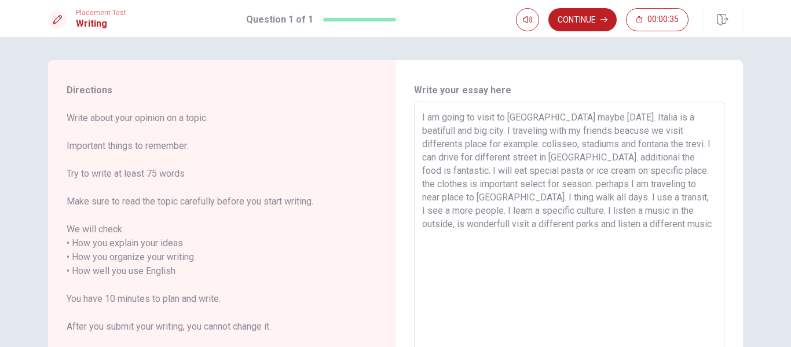
click at [609, 215] on textarea "I am going to visit to [GEOGRAPHIC_DATA] maybe [DATE]. Italia is a beatifull an…" at bounding box center [569, 265] width 294 height 308
click at [529, 253] on textarea "I am going to visit to [GEOGRAPHIC_DATA] maybe [DATE]. Italia is a beatifull an…" at bounding box center [569, 265] width 294 height 308
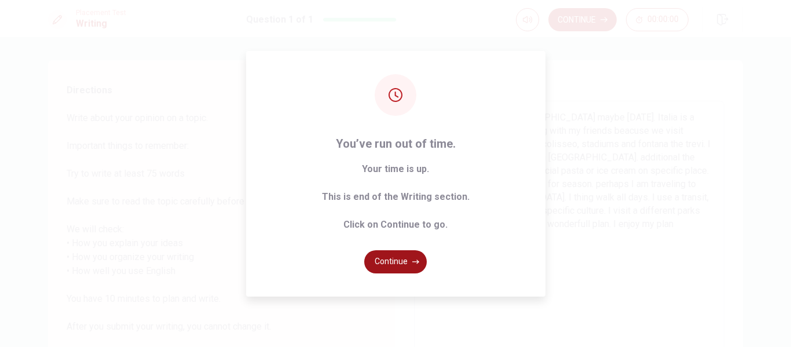
click at [401, 264] on button "Continue" at bounding box center [395, 261] width 63 height 23
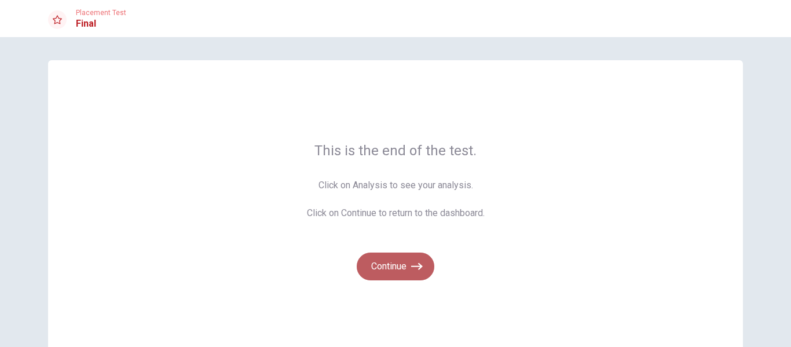
click at [386, 264] on button "Continue" at bounding box center [396, 267] width 78 height 28
